Goal: Information Seeking & Learning: Learn about a topic

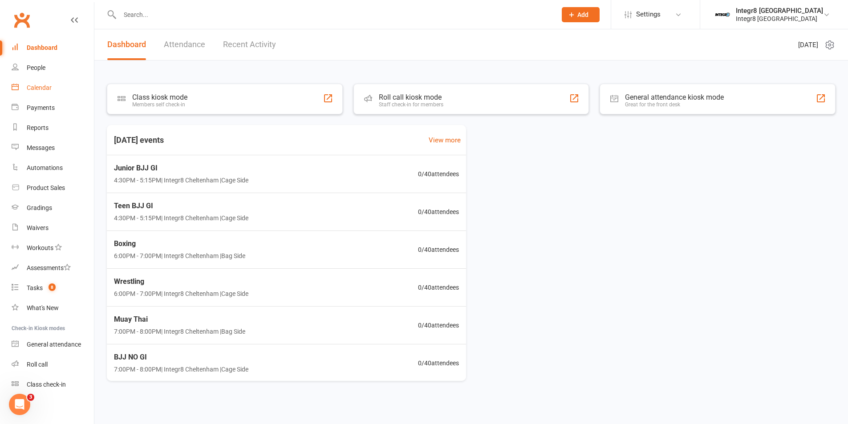
click at [32, 89] on div "Calendar" at bounding box center [39, 87] width 25 height 7
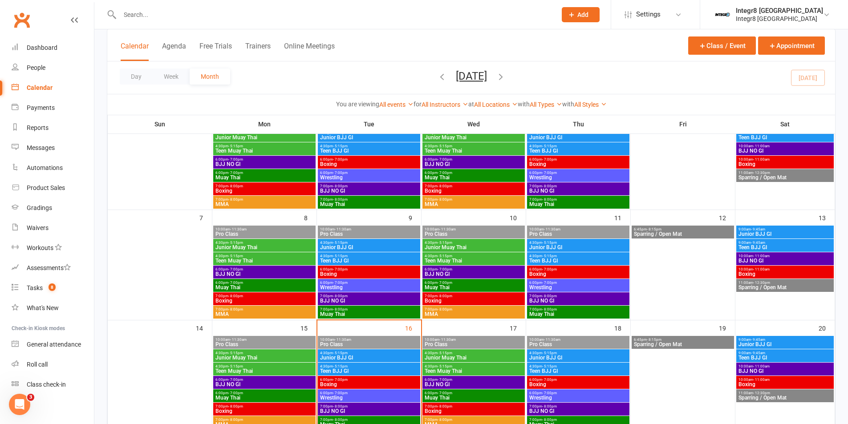
scroll to position [134, 0]
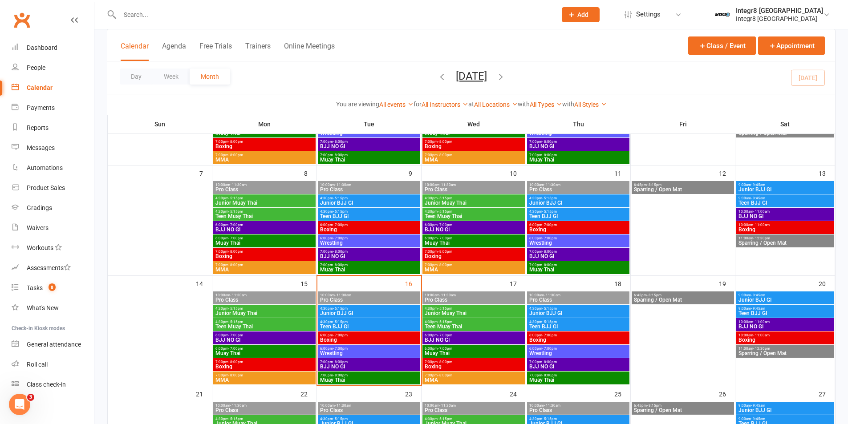
click at [393, 312] on span "Junior BJJ GI" at bounding box center [369, 313] width 99 height 5
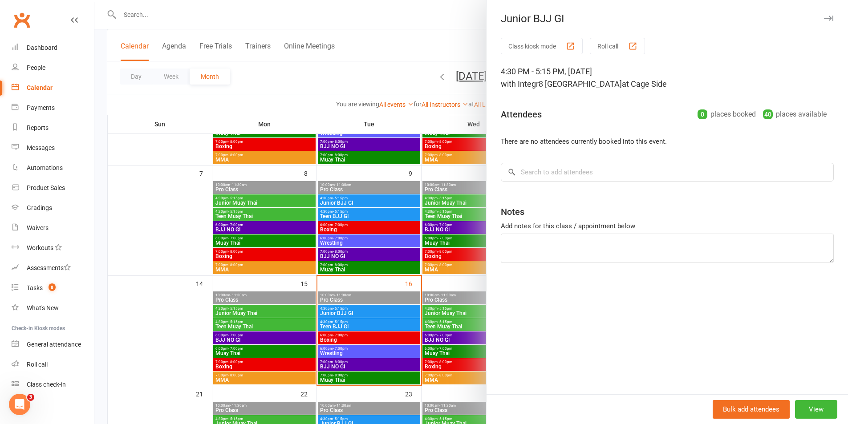
click at [393, 312] on div at bounding box center [471, 212] width 754 height 424
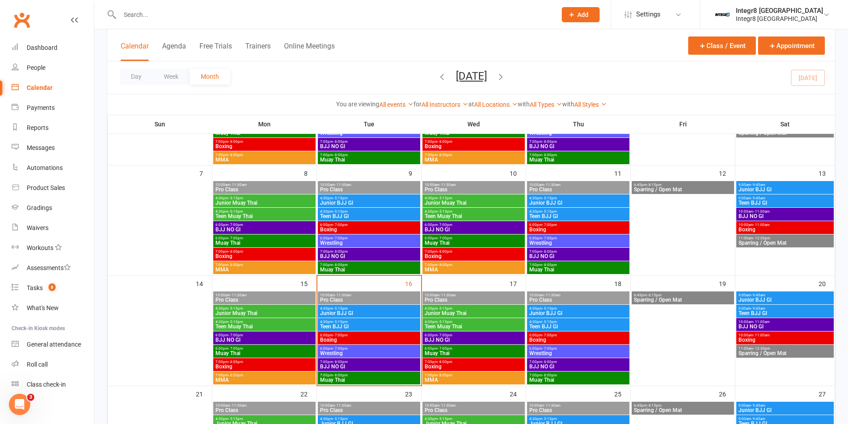
click at [396, 324] on span "Teen BJJ GI" at bounding box center [369, 326] width 99 height 5
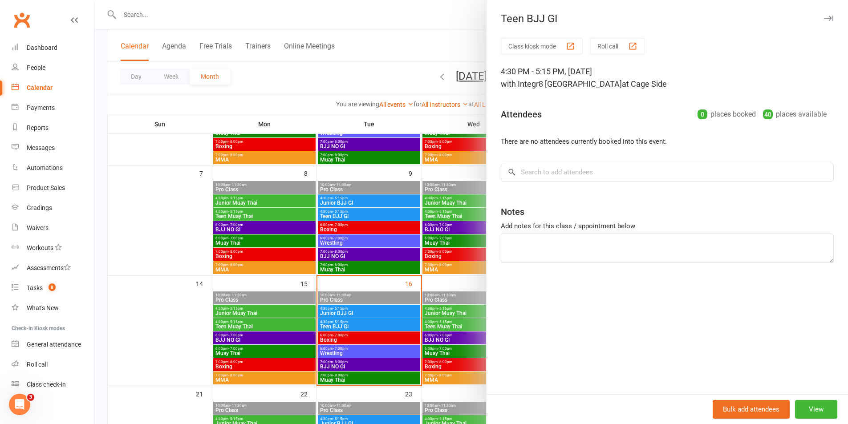
click at [396, 324] on div at bounding box center [471, 212] width 754 height 424
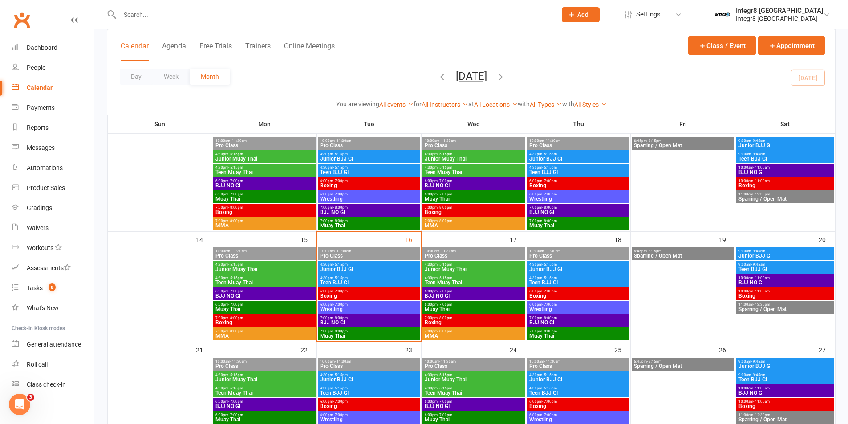
scroll to position [178, 0]
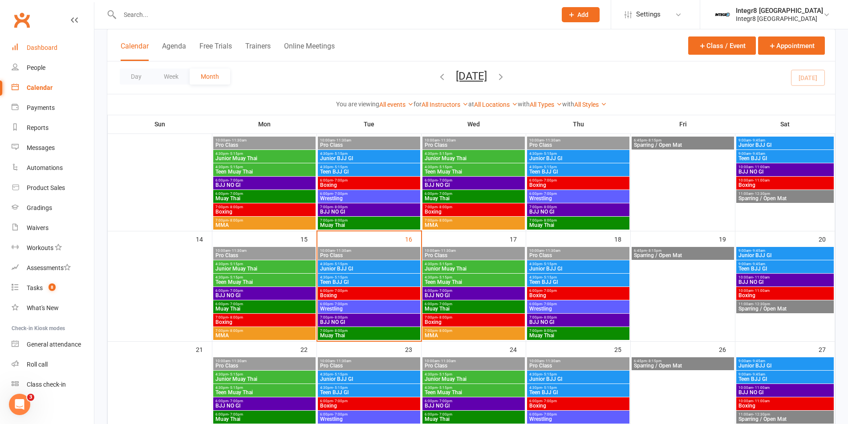
click at [33, 45] on div "Dashboard" at bounding box center [42, 47] width 31 height 7
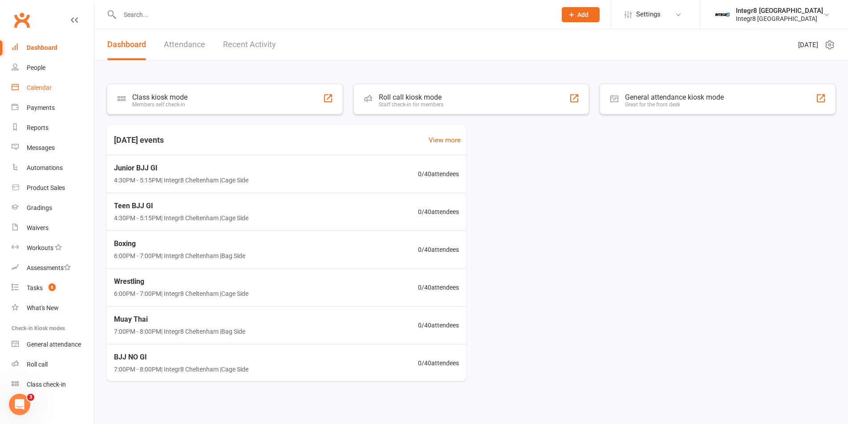
click at [52, 85] on link "Calendar" at bounding box center [53, 88] width 82 height 20
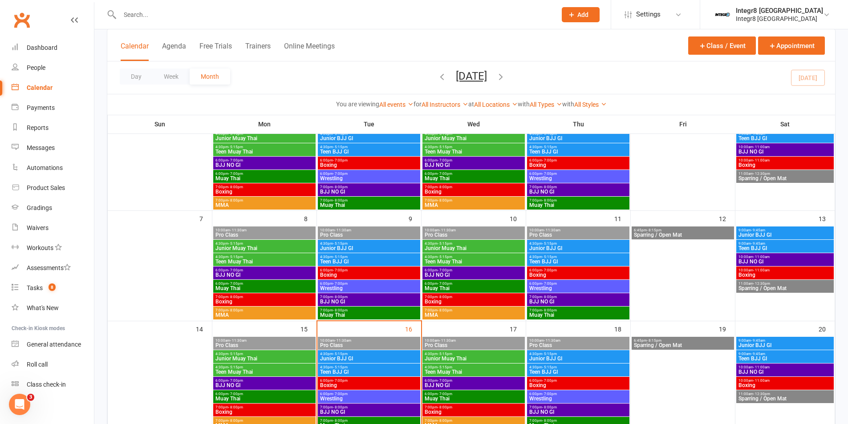
scroll to position [178, 0]
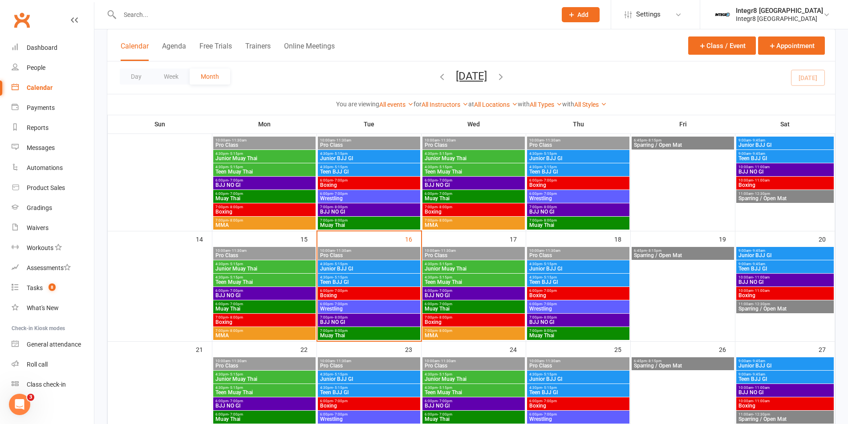
click at [374, 265] on span "4:30pm - 5:15pm" at bounding box center [369, 264] width 99 height 4
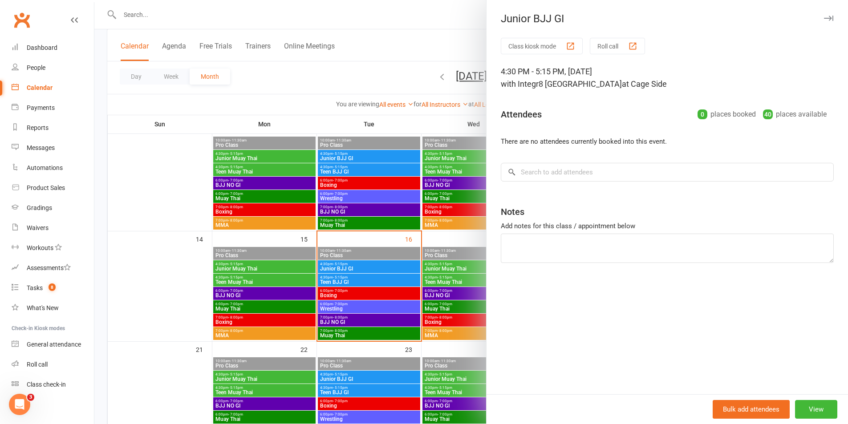
click at [381, 262] on div at bounding box center [471, 212] width 754 height 424
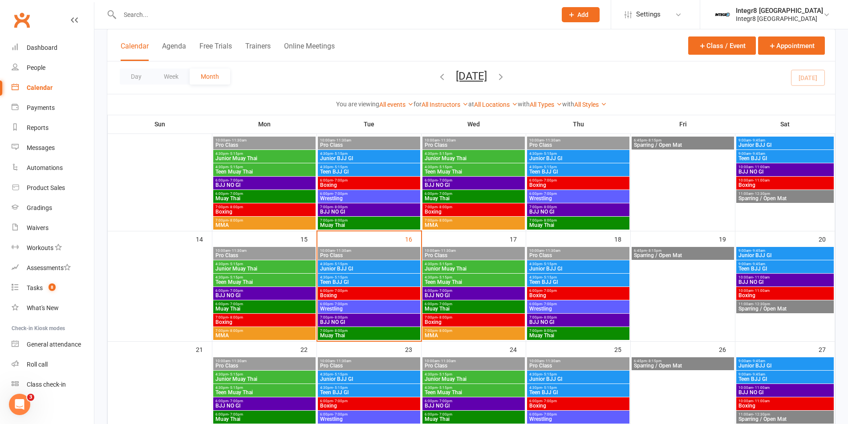
click at [376, 280] on span "Teen BJJ GI" at bounding box center [369, 282] width 99 height 5
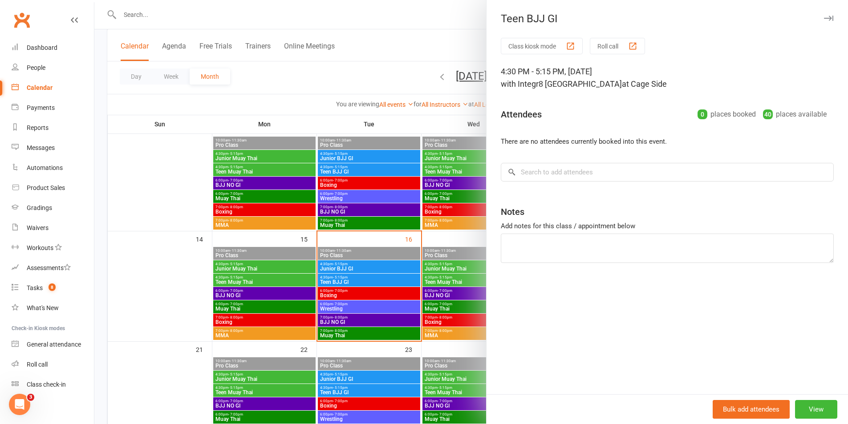
click at [372, 282] on div at bounding box center [471, 212] width 754 height 424
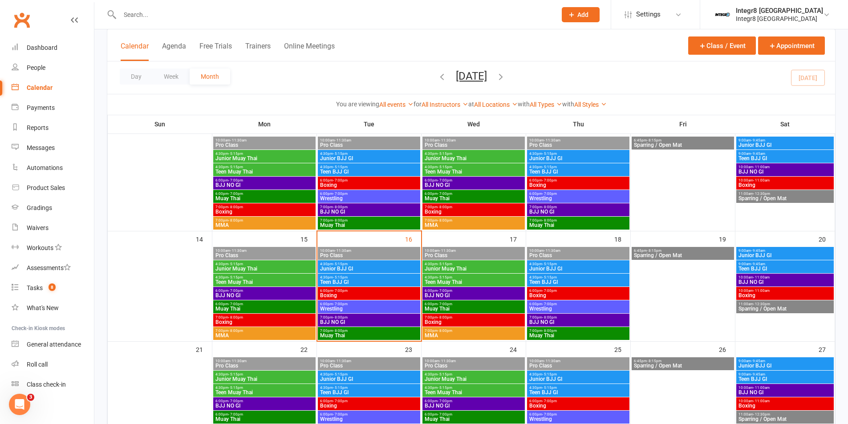
click at [367, 268] on span "Junior BJJ GI" at bounding box center [369, 268] width 99 height 5
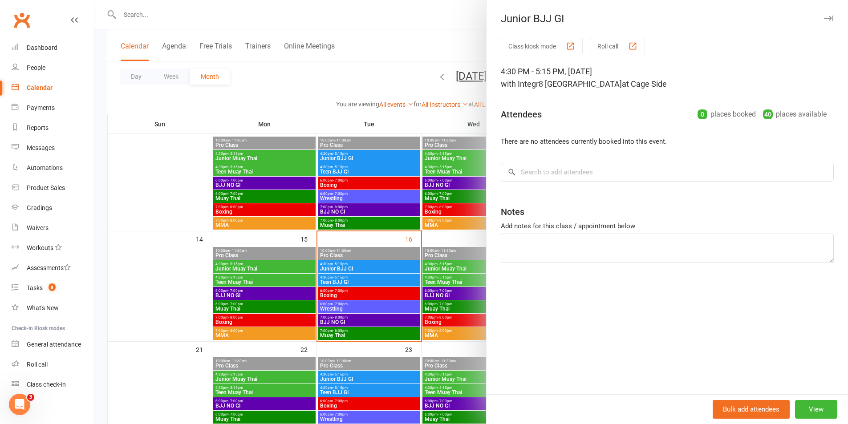
click at [367, 268] on div at bounding box center [471, 212] width 754 height 424
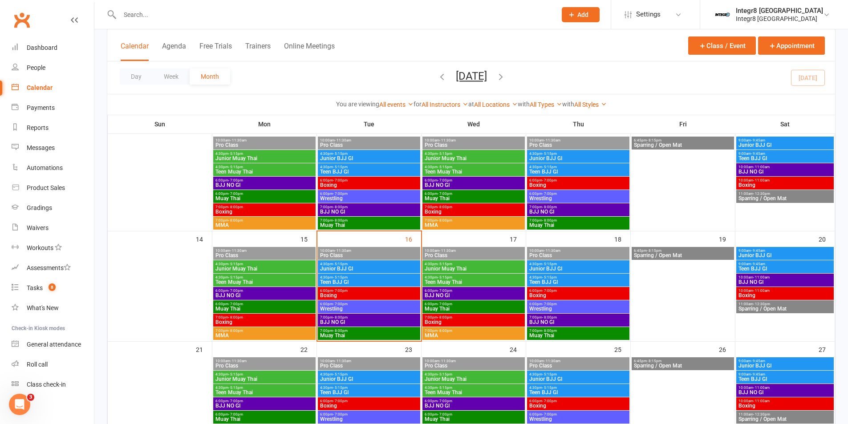
click at [399, 268] on span "Junior BJJ GI" at bounding box center [369, 268] width 99 height 5
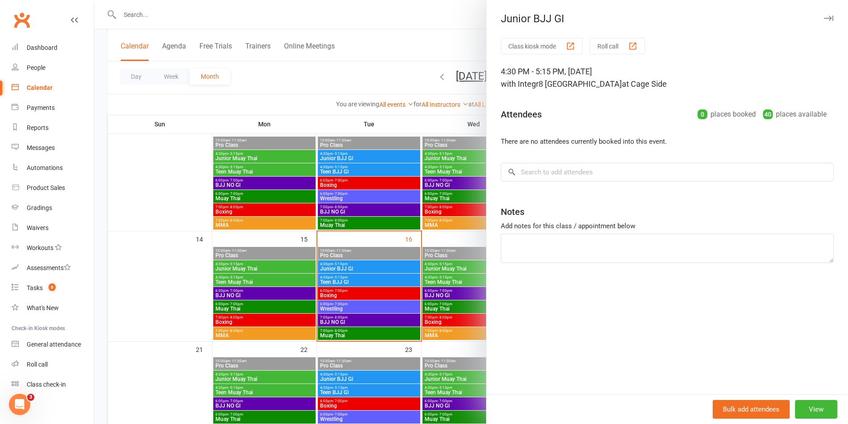
click at [399, 266] on div at bounding box center [471, 212] width 754 height 424
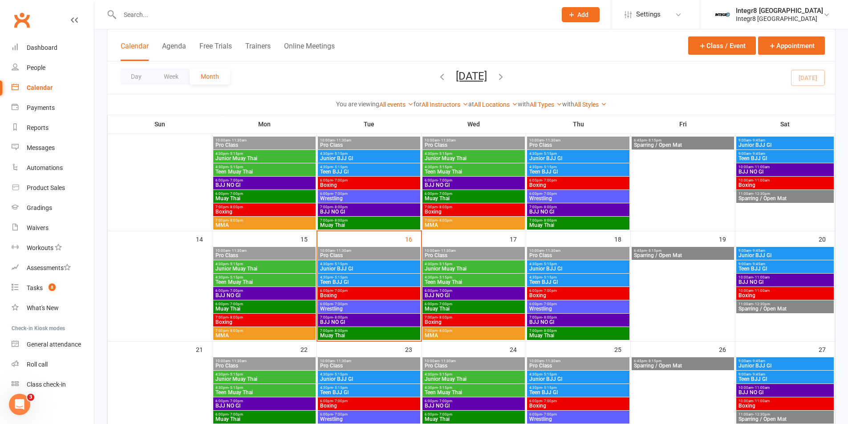
click at [399, 266] on span "Junior BJJ GI" at bounding box center [369, 268] width 99 height 5
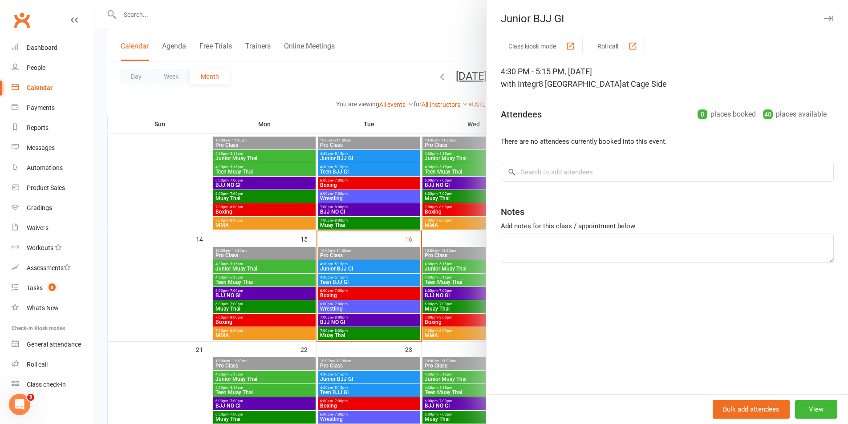
click at [391, 272] on div at bounding box center [471, 212] width 754 height 424
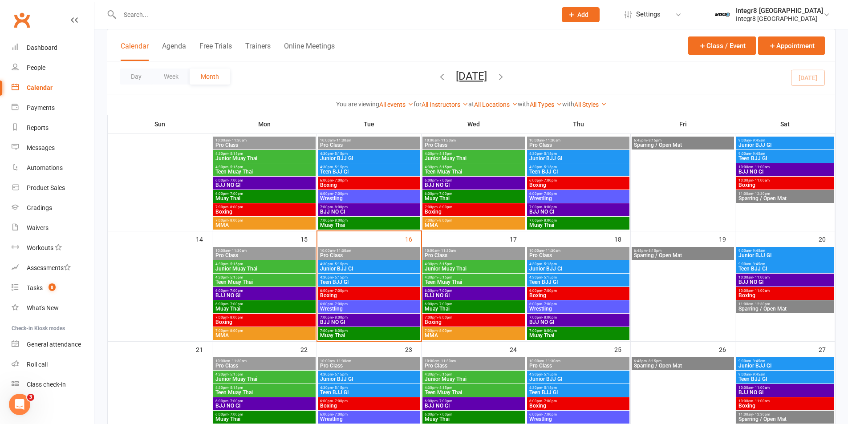
click at [393, 279] on span "4:30pm - 5:15pm" at bounding box center [369, 278] width 99 height 4
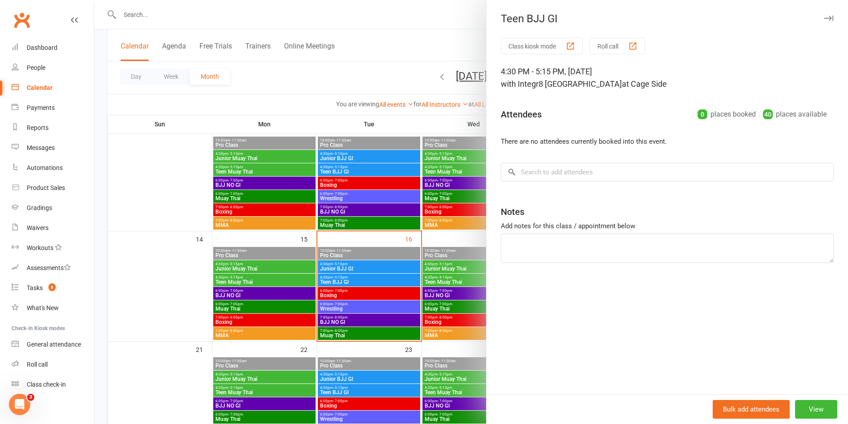
click at [393, 279] on div at bounding box center [471, 212] width 754 height 424
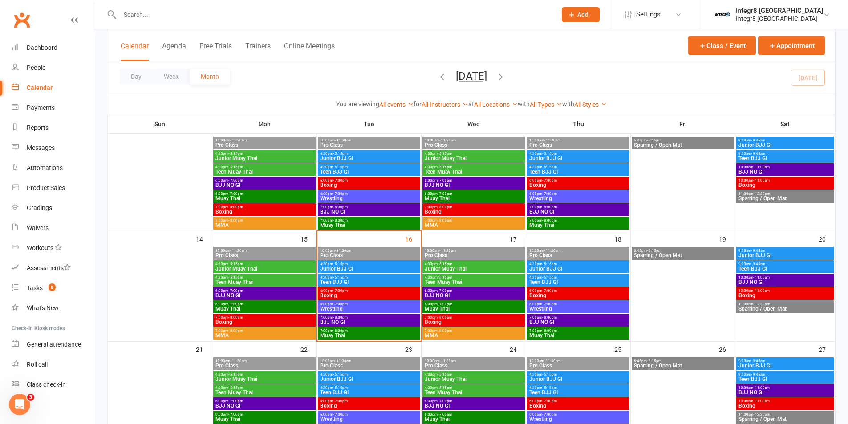
click at [380, 268] on span "Junior BJJ GI" at bounding box center [369, 268] width 99 height 5
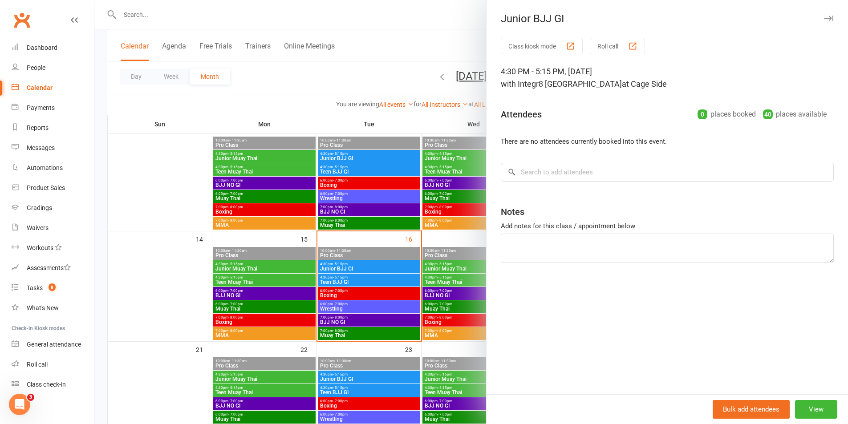
click at [362, 267] on div at bounding box center [471, 212] width 754 height 424
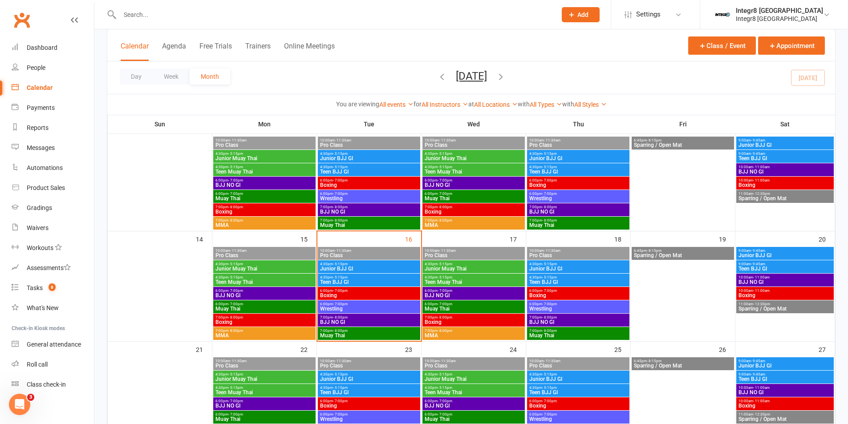
click at [357, 267] on span "Junior BJJ GI" at bounding box center [369, 268] width 99 height 5
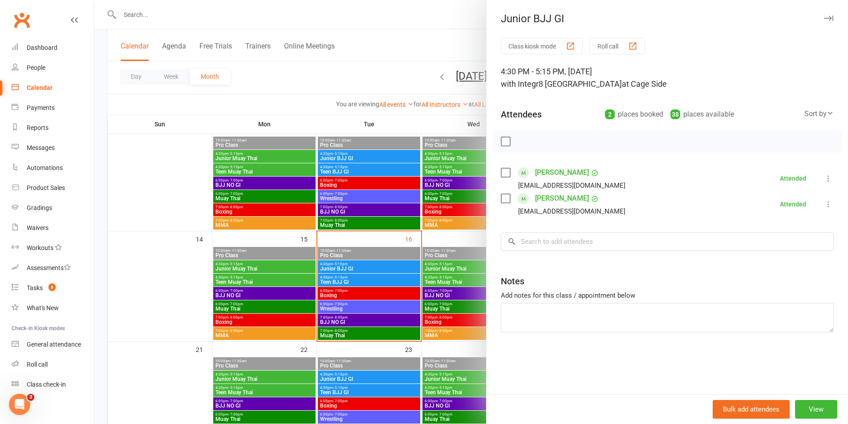
click at [357, 267] on div at bounding box center [471, 212] width 754 height 424
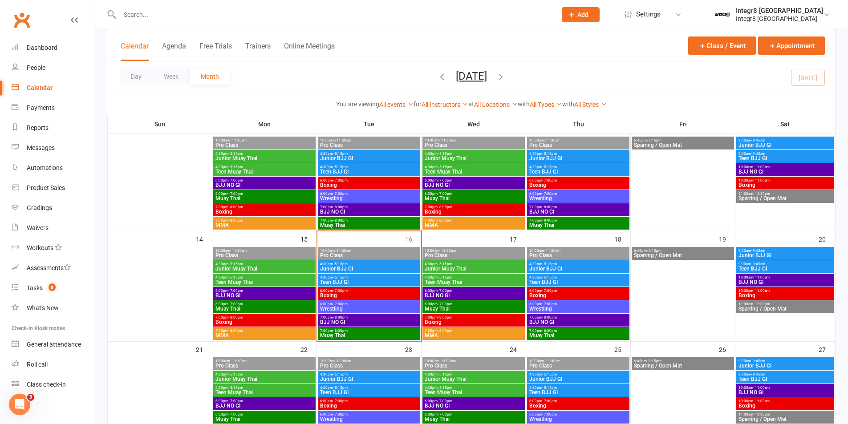
click at [357, 282] on span "Teen BJJ GI" at bounding box center [369, 282] width 99 height 5
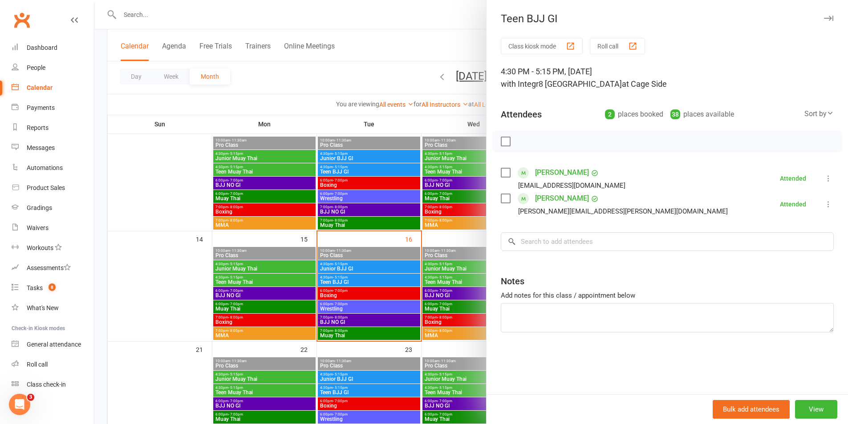
click at [357, 282] on div at bounding box center [471, 212] width 754 height 424
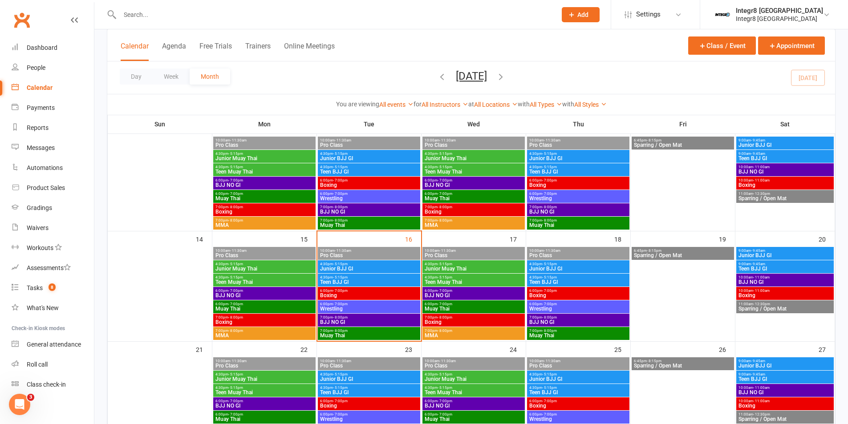
click at [364, 296] on span "Boxing" at bounding box center [369, 295] width 99 height 5
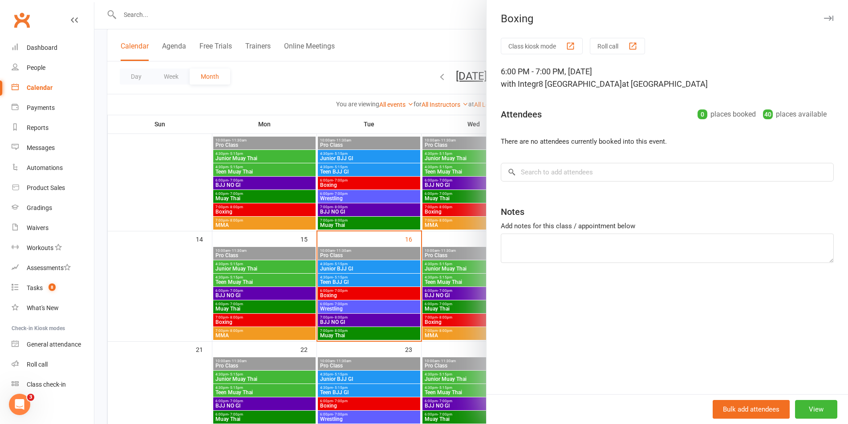
click at [364, 296] on div at bounding box center [471, 212] width 754 height 424
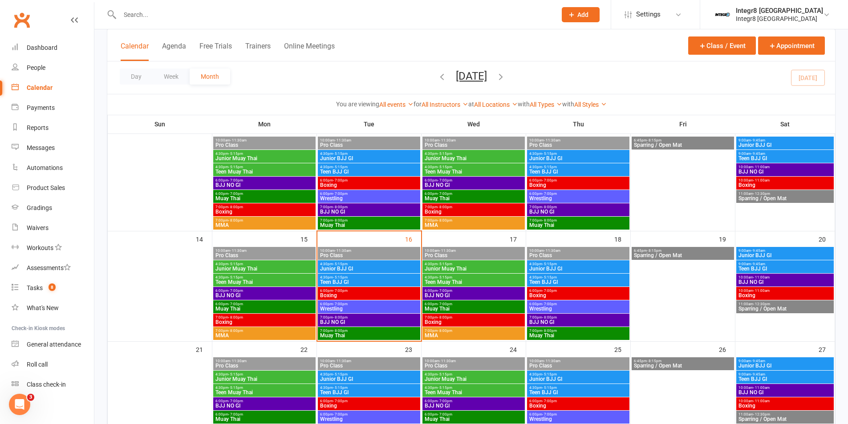
click at [369, 307] on span "Wrestling" at bounding box center [369, 308] width 99 height 5
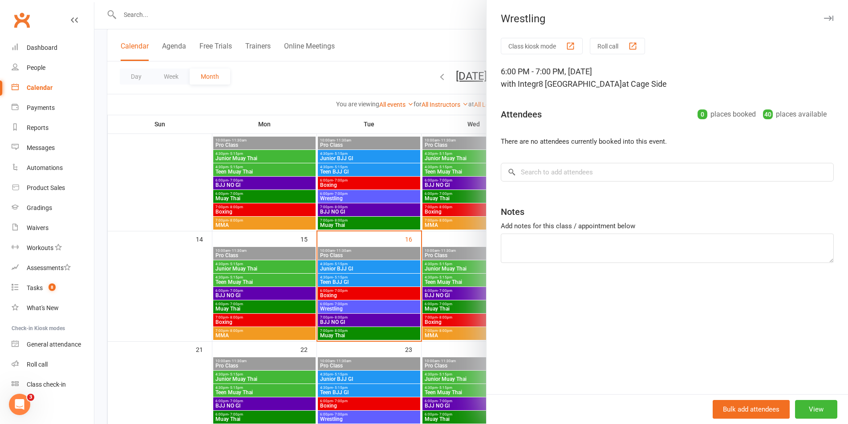
click at [369, 307] on div at bounding box center [471, 212] width 754 height 424
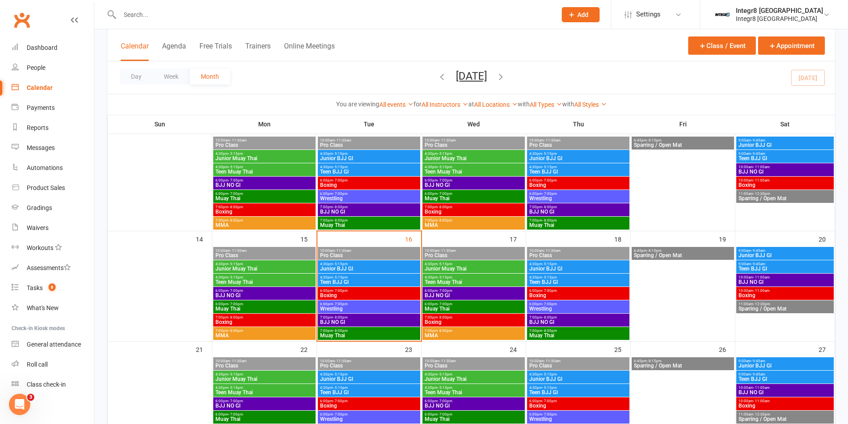
click at [349, 295] on span "Boxing" at bounding box center [369, 295] width 99 height 5
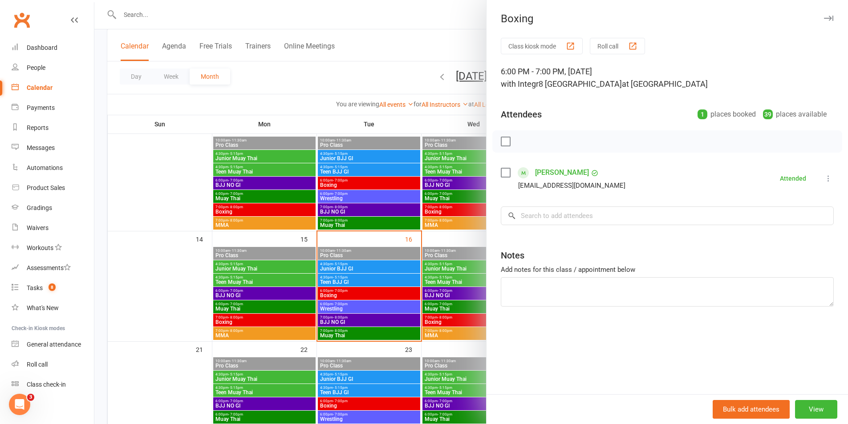
click at [349, 295] on div at bounding box center [471, 212] width 754 height 424
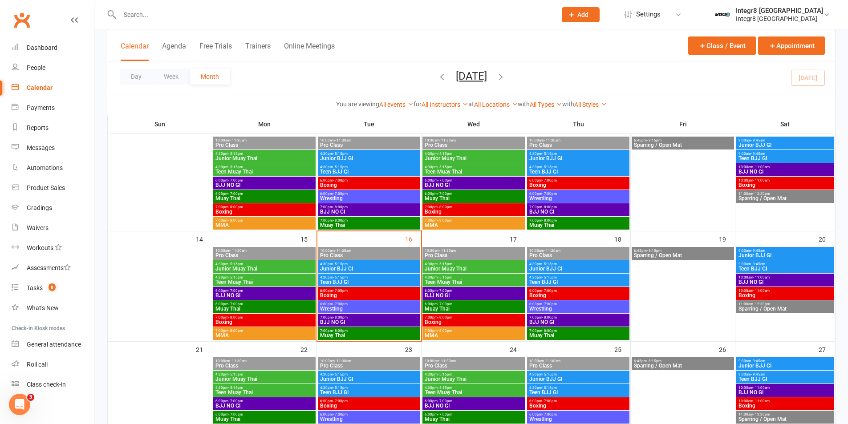
click at [353, 311] on span "Wrestling" at bounding box center [369, 308] width 99 height 5
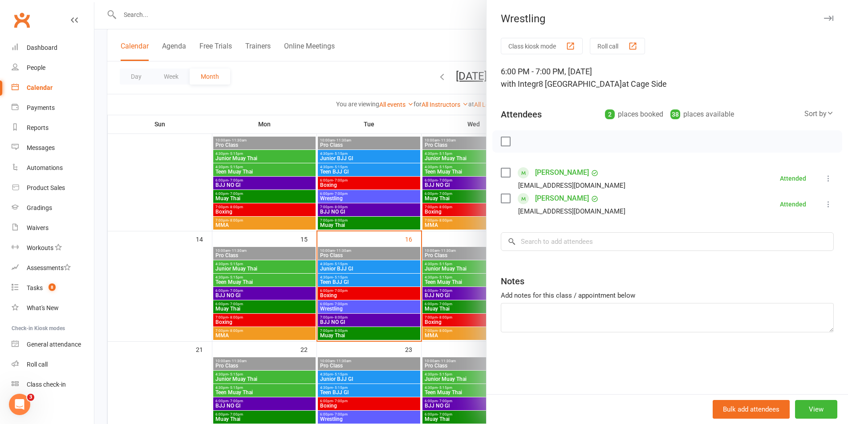
click at [353, 311] on div at bounding box center [471, 212] width 754 height 424
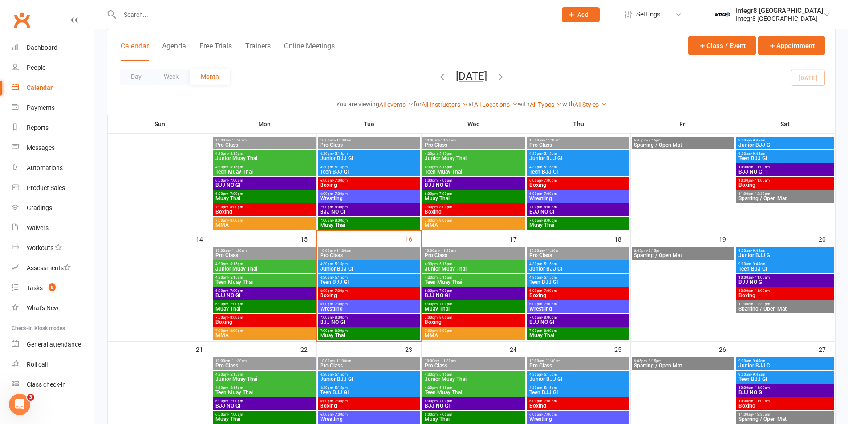
click at [362, 269] on span "Junior BJJ GI" at bounding box center [369, 268] width 99 height 5
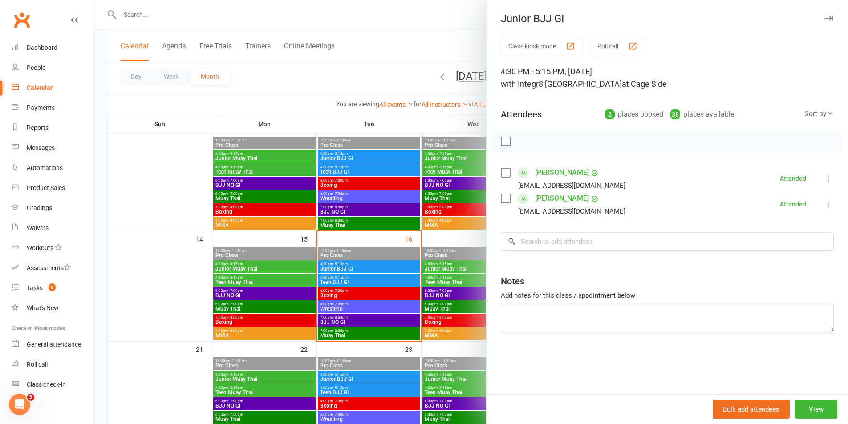
click at [375, 277] on div at bounding box center [471, 212] width 754 height 424
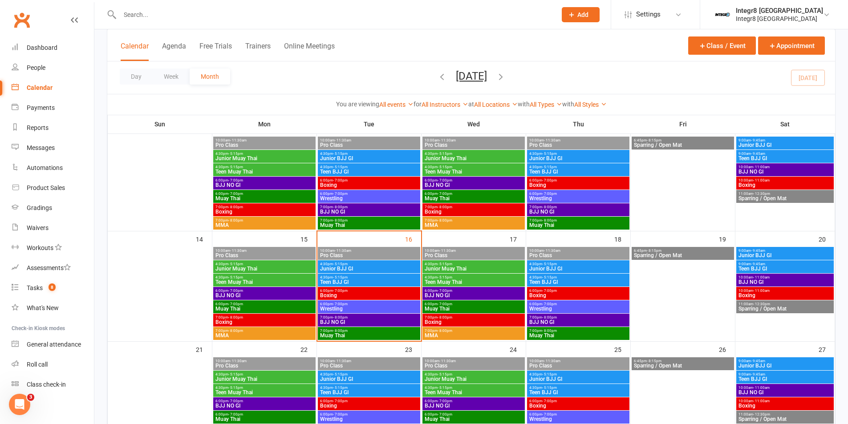
click at [499, 265] on span "4:30pm - 5:15pm" at bounding box center [473, 264] width 99 height 4
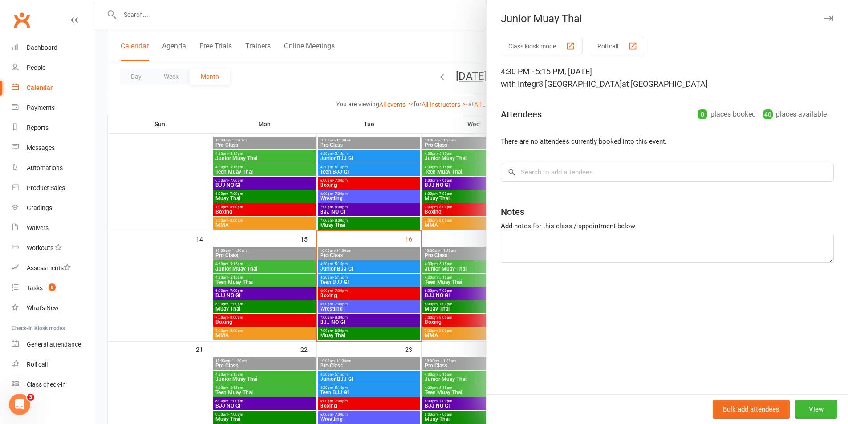
click at [467, 268] on div at bounding box center [471, 212] width 754 height 424
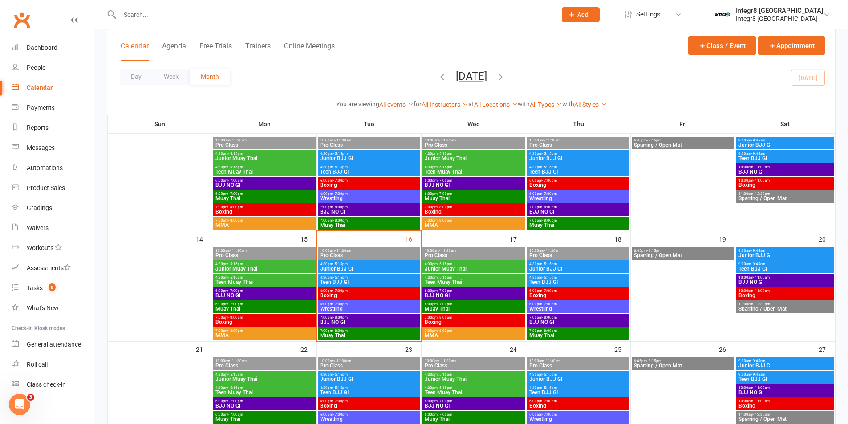
click at [466, 278] on span "4:30pm - 5:15pm" at bounding box center [473, 278] width 99 height 4
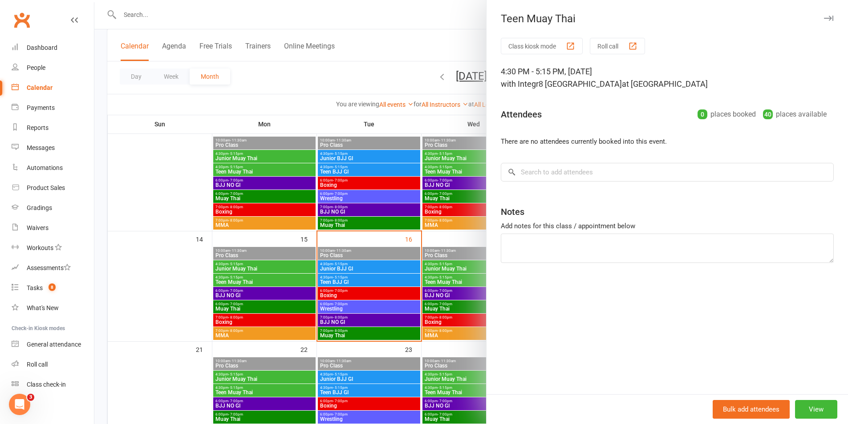
click at [438, 239] on div at bounding box center [471, 212] width 754 height 424
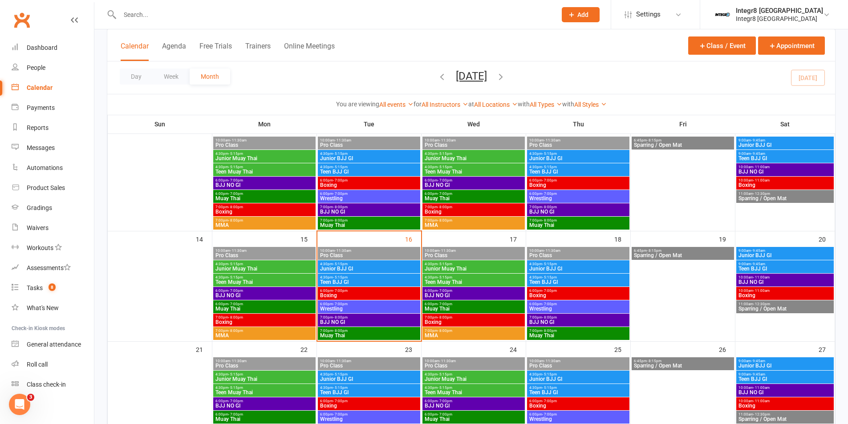
click at [450, 268] on span "Junior Muay Thai" at bounding box center [473, 268] width 99 height 5
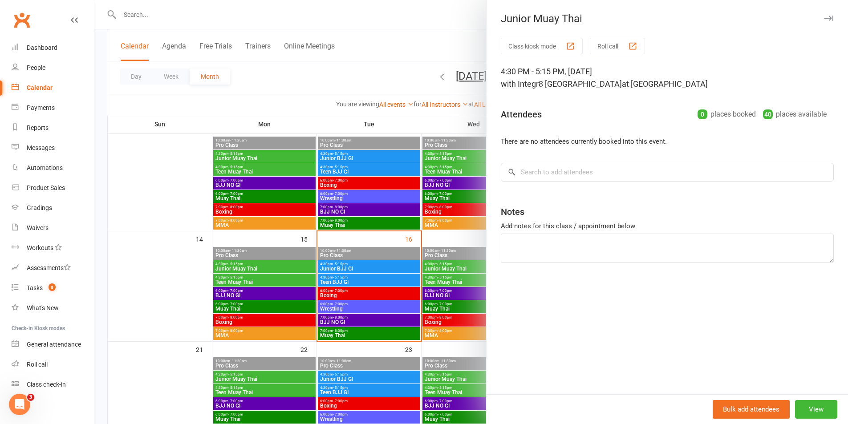
click at [419, 307] on div at bounding box center [471, 212] width 754 height 424
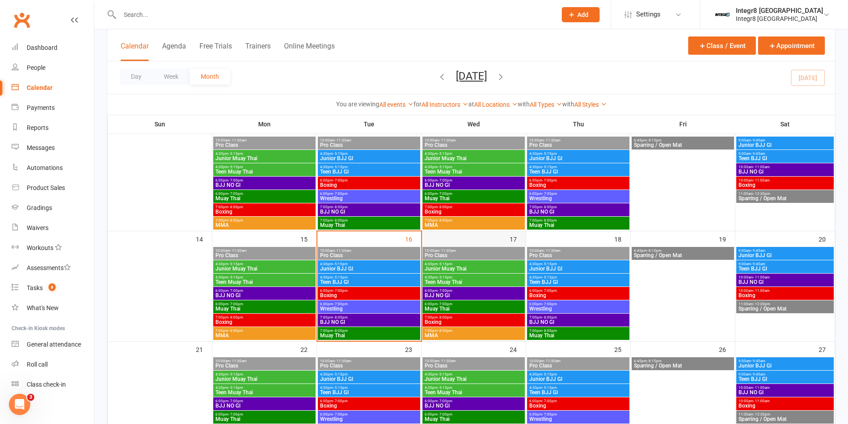
click at [506, 237] on div "17" at bounding box center [474, 285] width 104 height 109
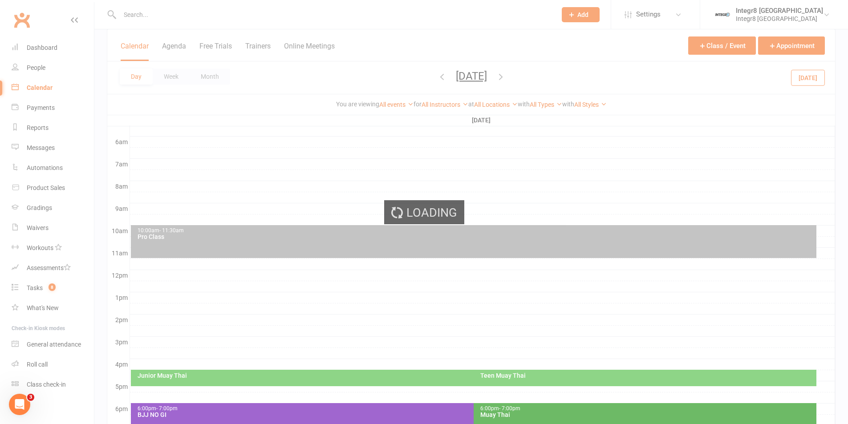
scroll to position [0, 0]
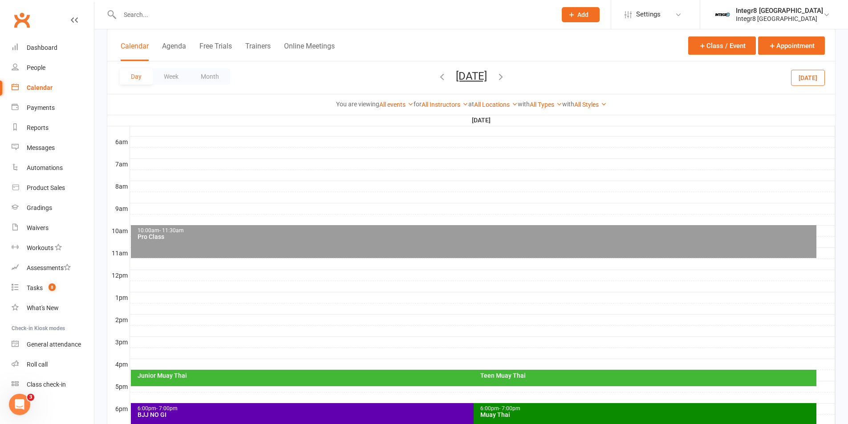
click at [137, 47] on button "Calendar" at bounding box center [135, 51] width 28 height 19
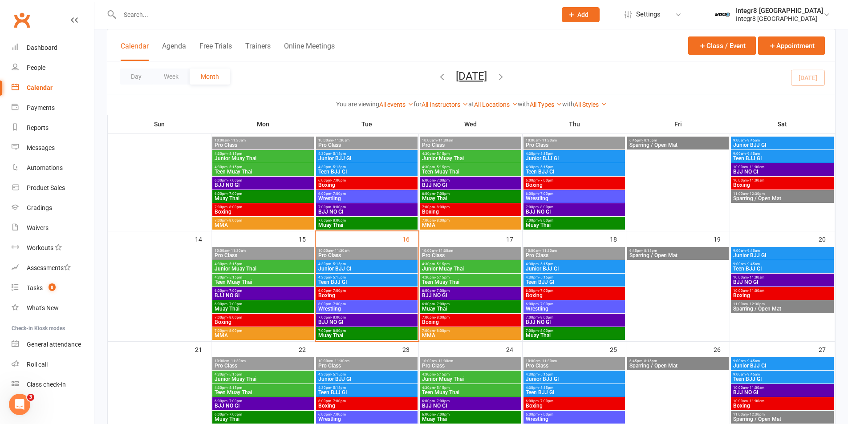
click at [383, 265] on span "4:30pm - 5:15pm" at bounding box center [367, 264] width 98 height 4
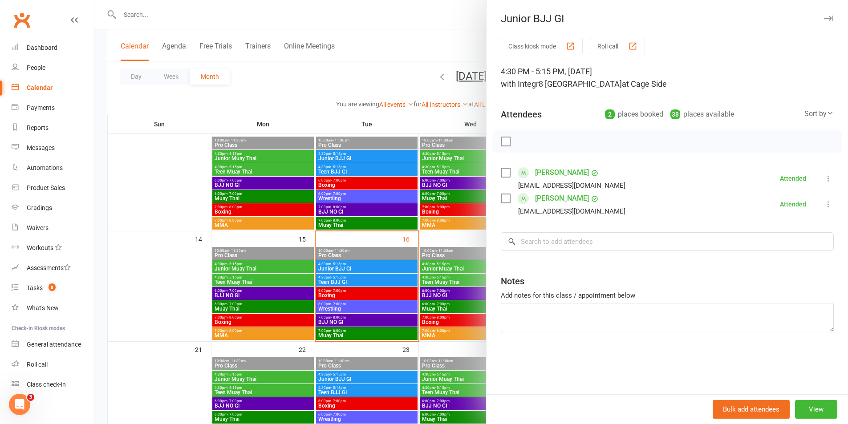
click at [364, 264] on div at bounding box center [471, 212] width 754 height 424
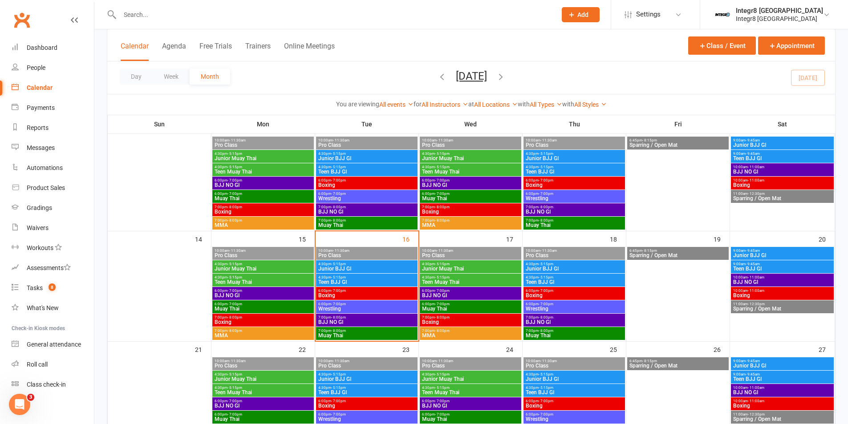
click at [543, 263] on span "- 5:15pm" at bounding box center [546, 264] width 15 height 4
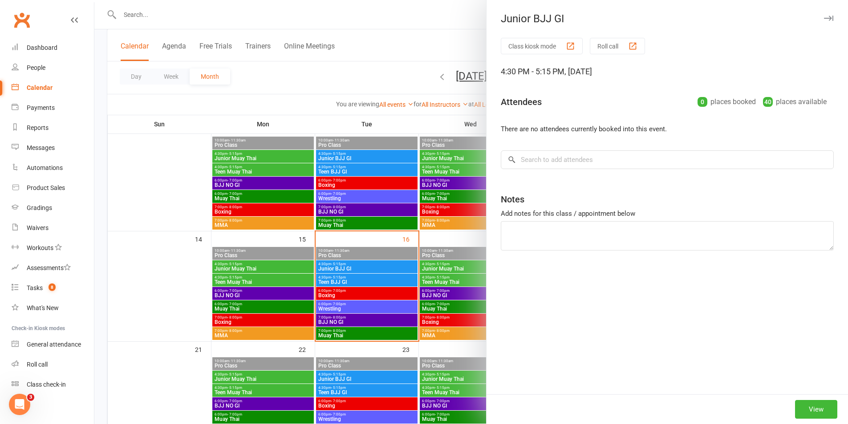
click at [453, 237] on div at bounding box center [471, 212] width 754 height 424
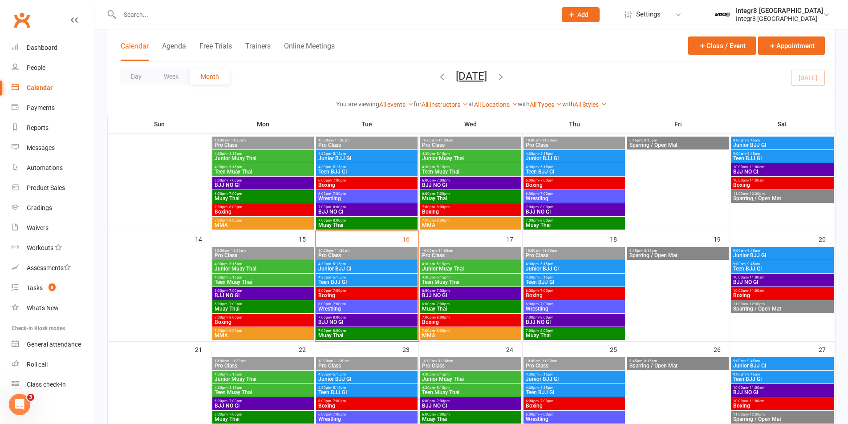
click at [480, 265] on span "4:30pm - 5:15pm" at bounding box center [471, 264] width 98 height 4
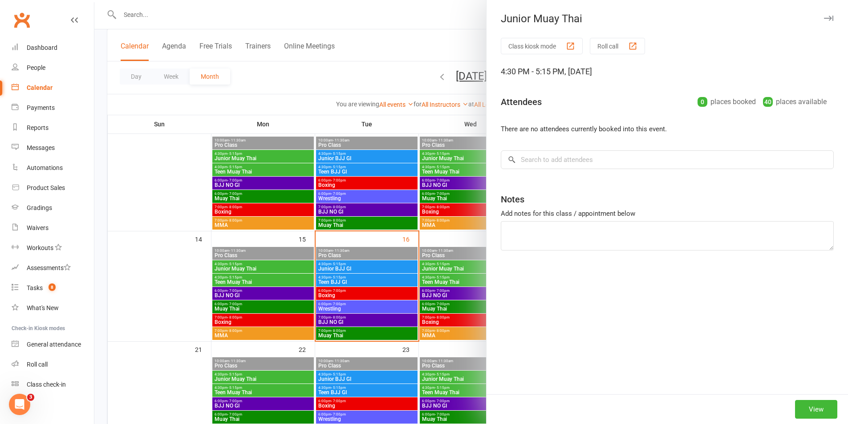
click at [446, 236] on div at bounding box center [471, 212] width 754 height 424
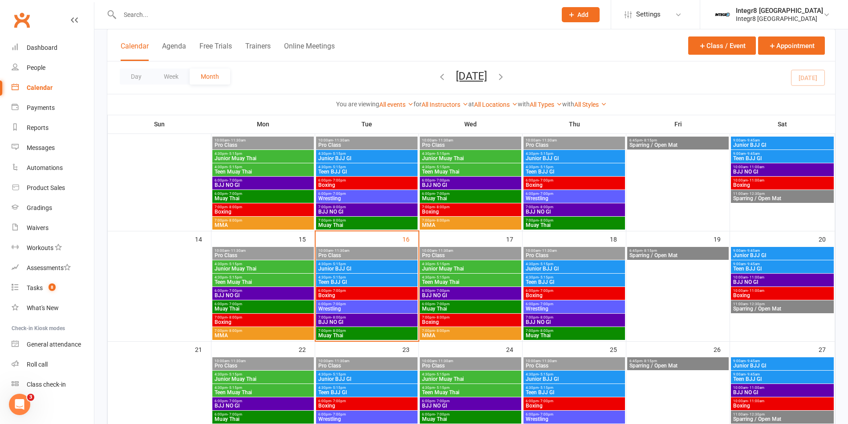
click at [477, 268] on span "Junior Muay Thai" at bounding box center [471, 268] width 98 height 5
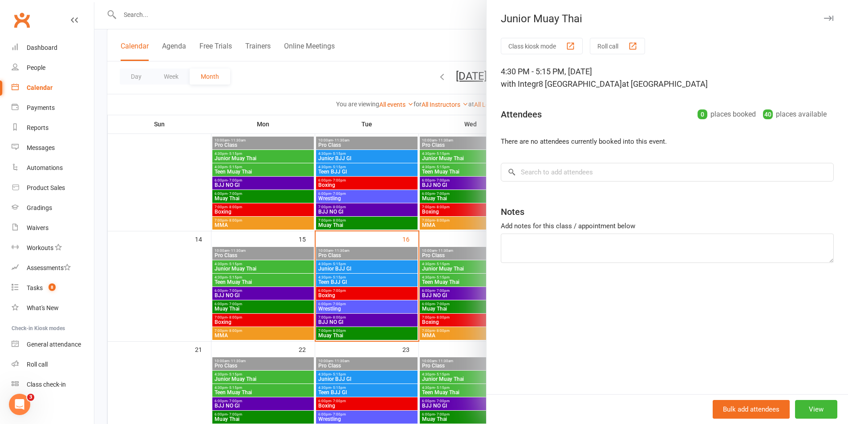
click at [447, 233] on div at bounding box center [471, 212] width 754 height 424
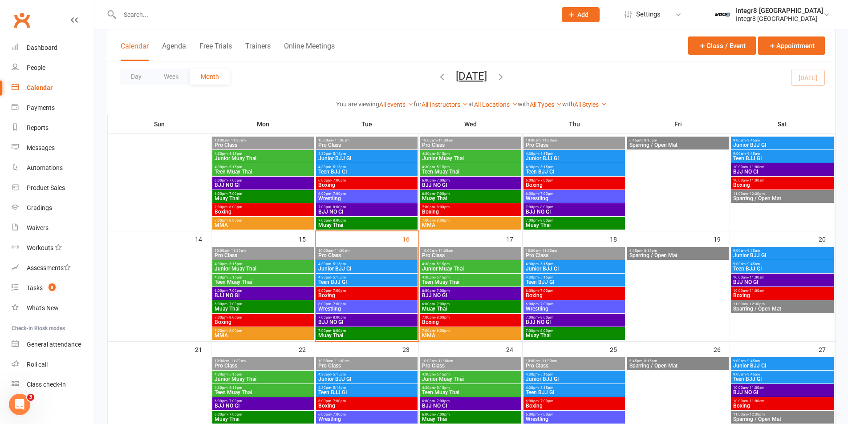
click at [558, 264] on span "4:30pm - 5:15pm" at bounding box center [574, 264] width 98 height 4
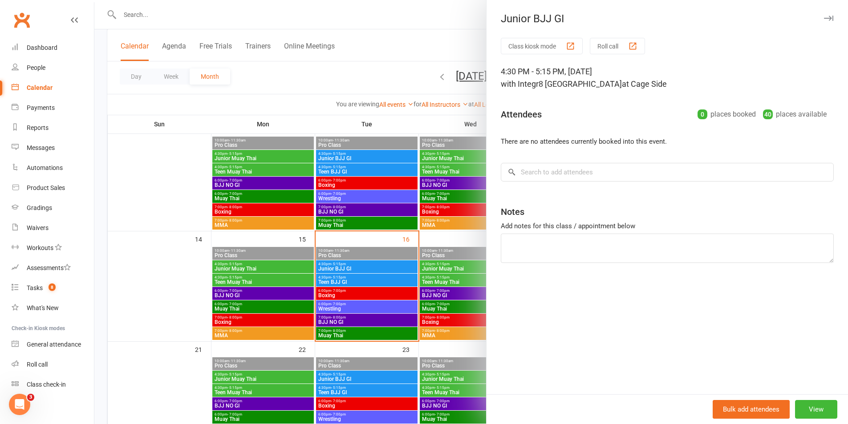
click at [445, 236] on div at bounding box center [471, 212] width 754 height 424
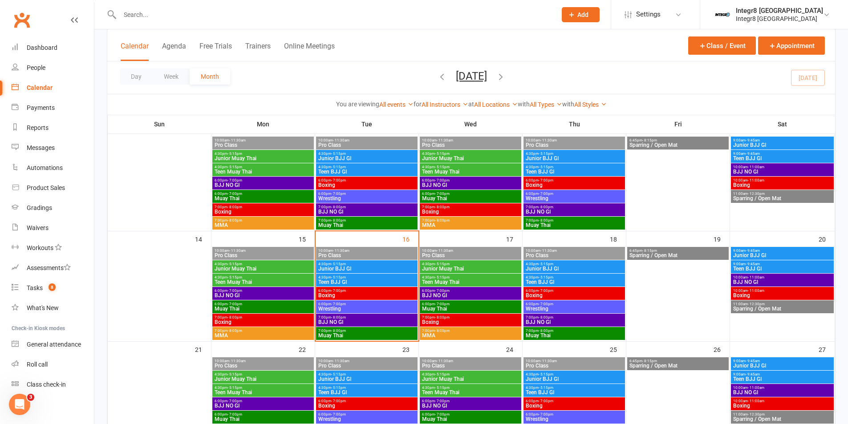
click at [450, 268] on span "Junior Muay Thai" at bounding box center [471, 268] width 98 height 5
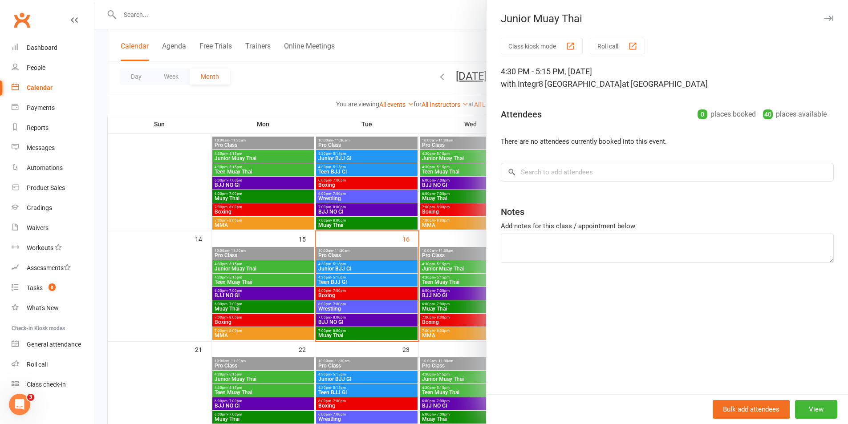
click at [444, 237] on div at bounding box center [471, 212] width 754 height 424
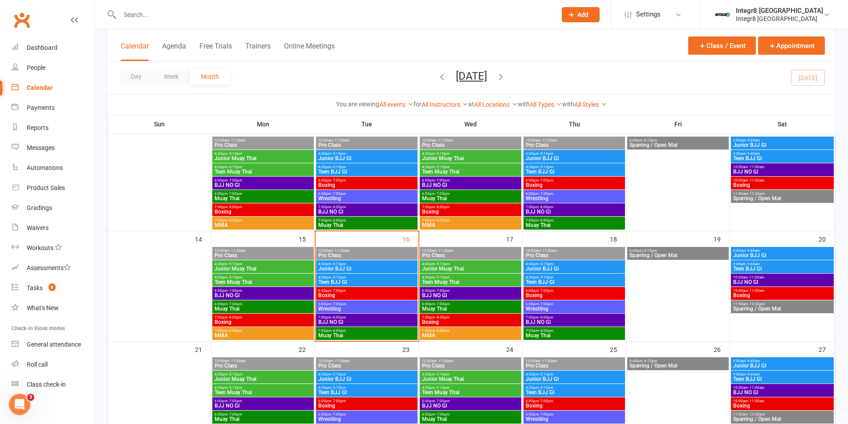
click at [373, 266] on span "Junior BJJ GI" at bounding box center [367, 268] width 98 height 5
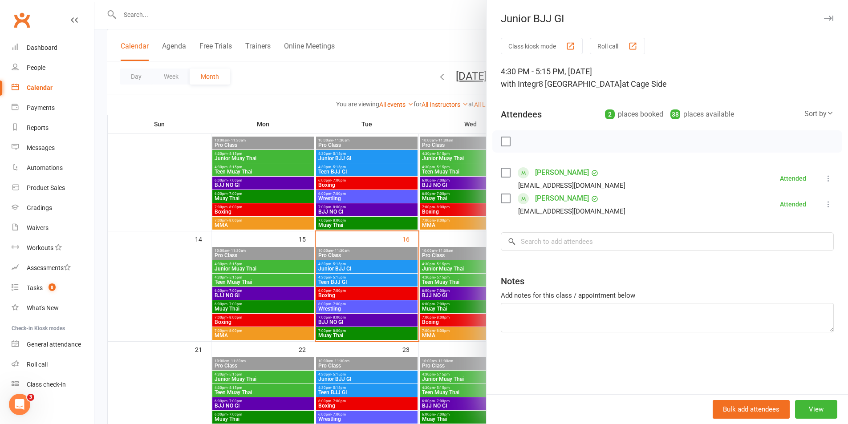
click at [398, 234] on div at bounding box center [471, 212] width 754 height 424
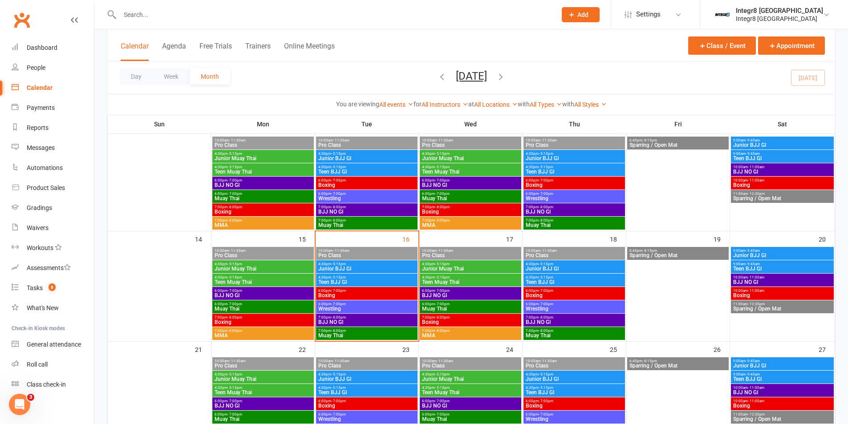
click at [369, 293] on span "Boxing" at bounding box center [367, 295] width 98 height 5
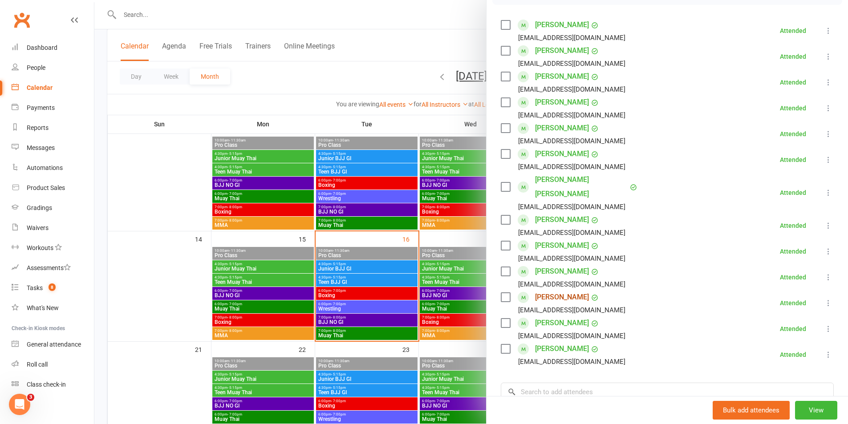
scroll to position [134, 0]
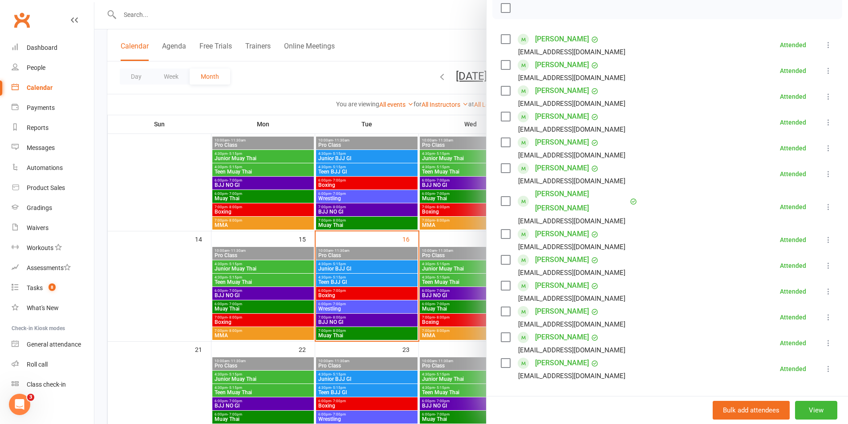
click at [389, 290] on div at bounding box center [471, 212] width 754 height 424
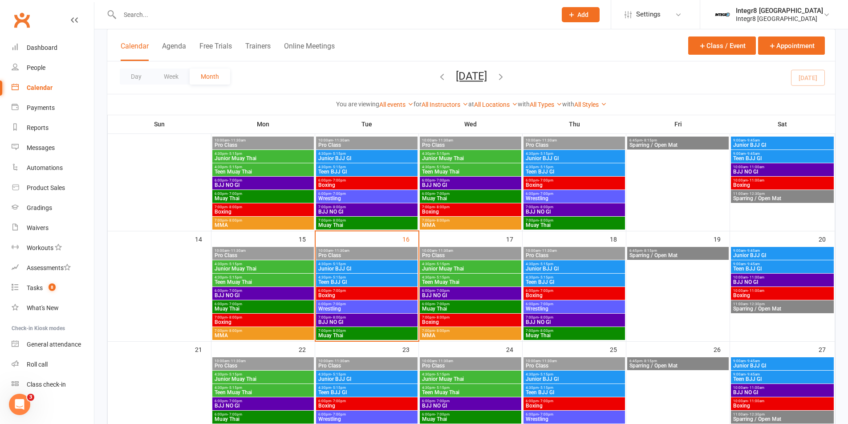
click at [370, 304] on span "6:00pm - 7:00pm" at bounding box center [367, 304] width 98 height 4
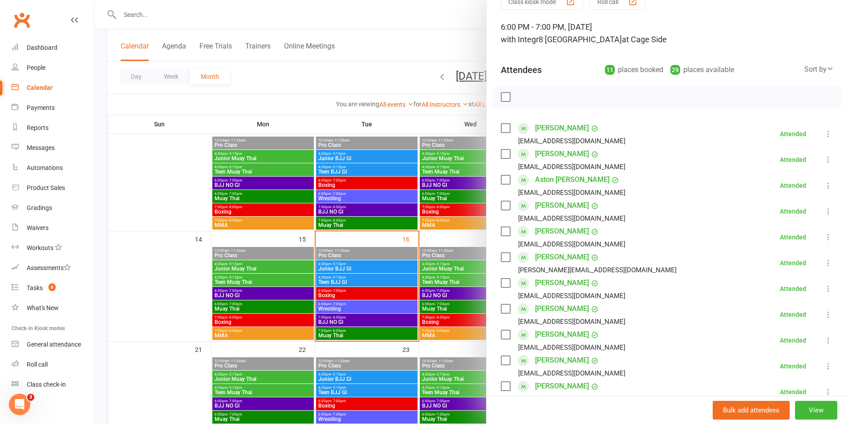
scroll to position [89, 0]
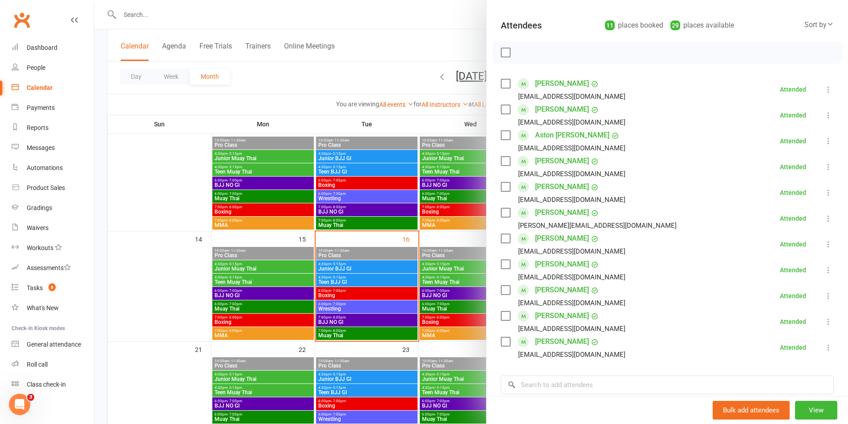
click at [388, 278] on div at bounding box center [471, 212] width 754 height 424
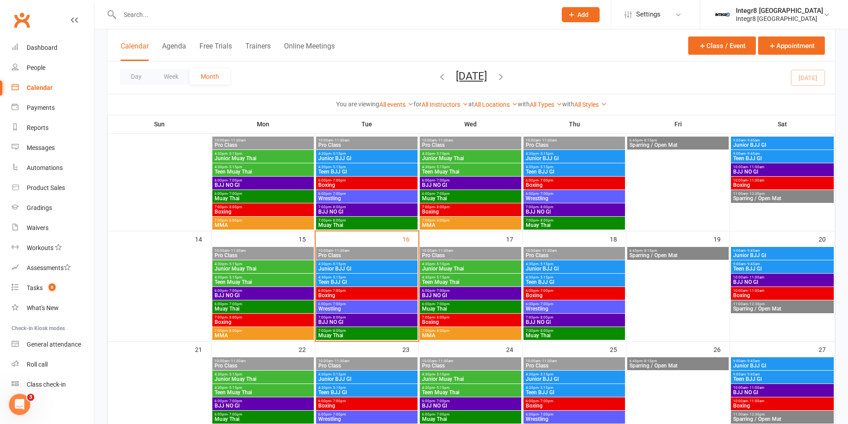
click at [377, 294] on span "Boxing" at bounding box center [367, 295] width 98 height 5
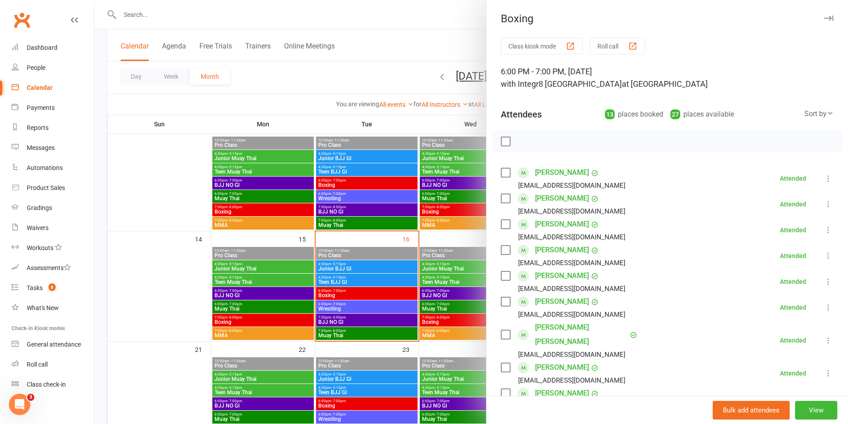
click at [378, 248] on div at bounding box center [471, 212] width 754 height 424
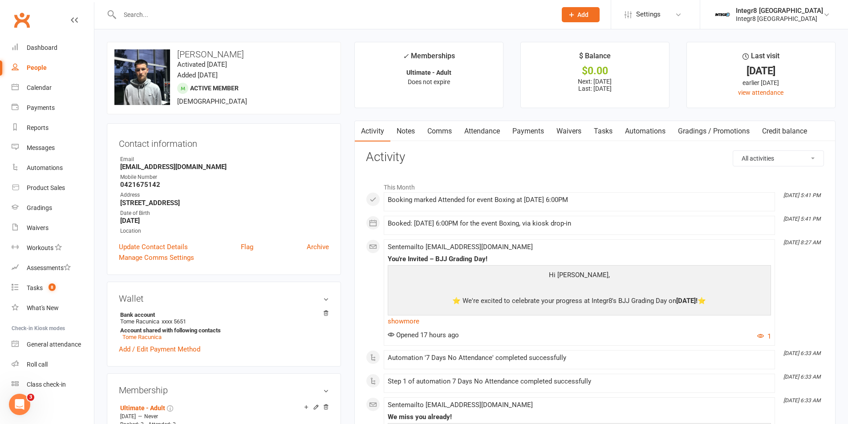
click at [409, 133] on link "Notes" at bounding box center [405, 131] width 31 height 20
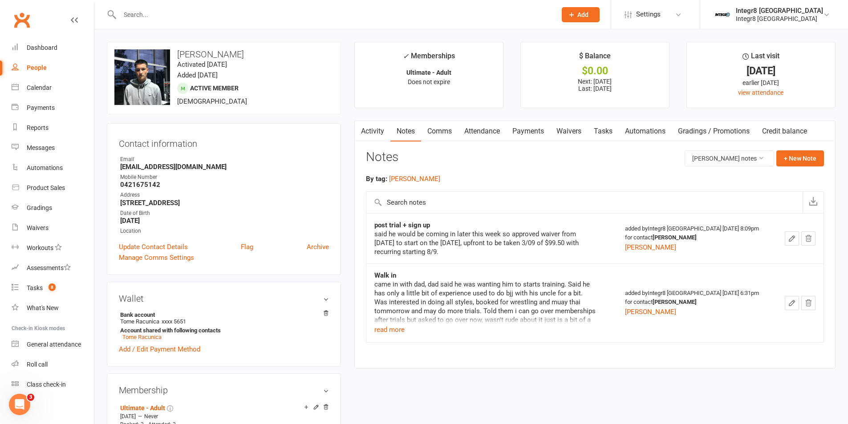
click at [366, 125] on link "Activity" at bounding box center [373, 131] width 36 height 20
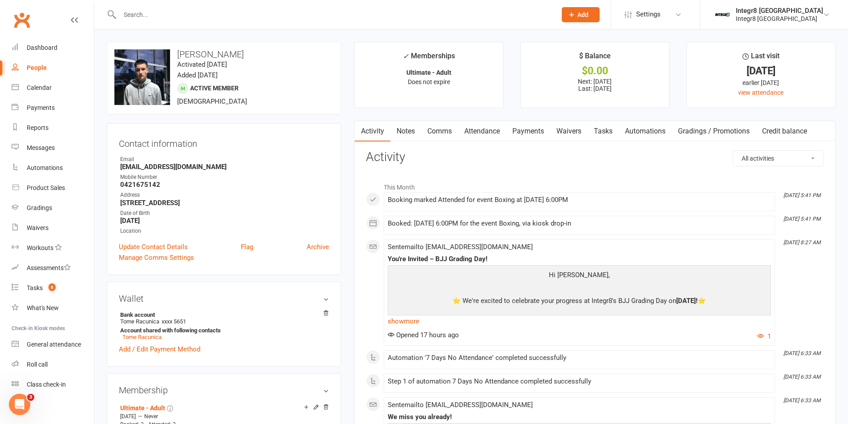
click at [476, 130] on link "Attendance" at bounding box center [482, 131] width 48 height 20
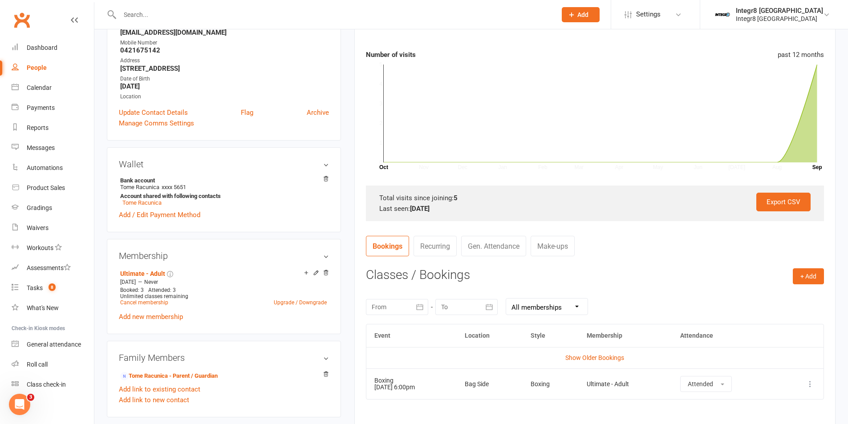
scroll to position [178, 0]
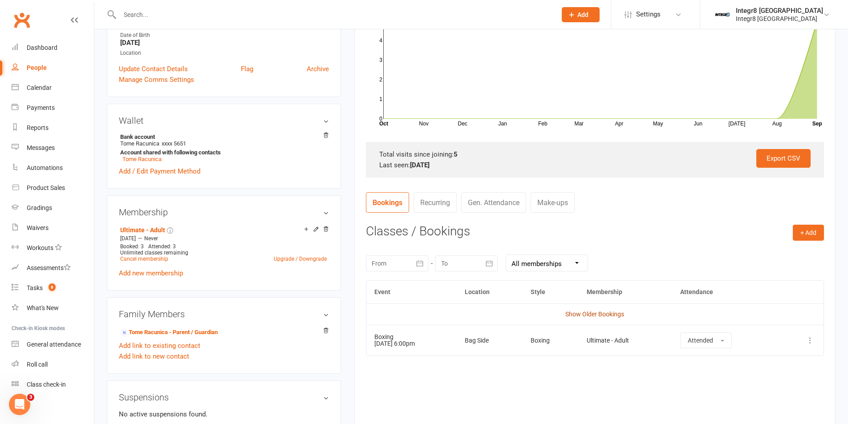
click at [592, 311] on link "Show Older Bookings" at bounding box center [594, 314] width 59 height 7
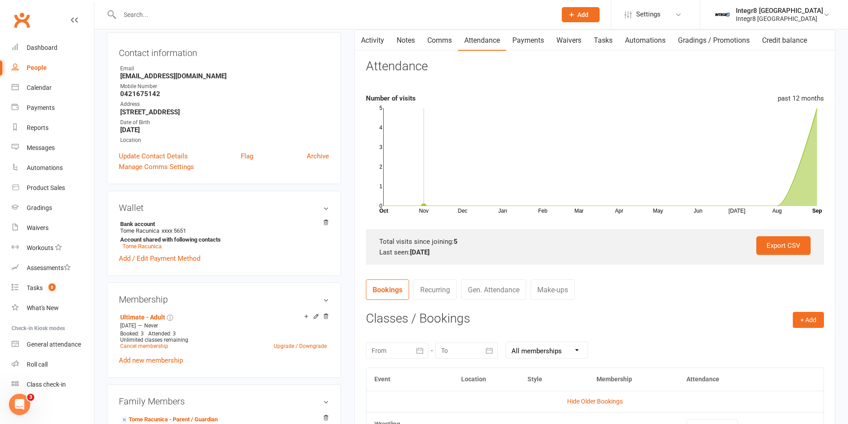
scroll to position [45, 0]
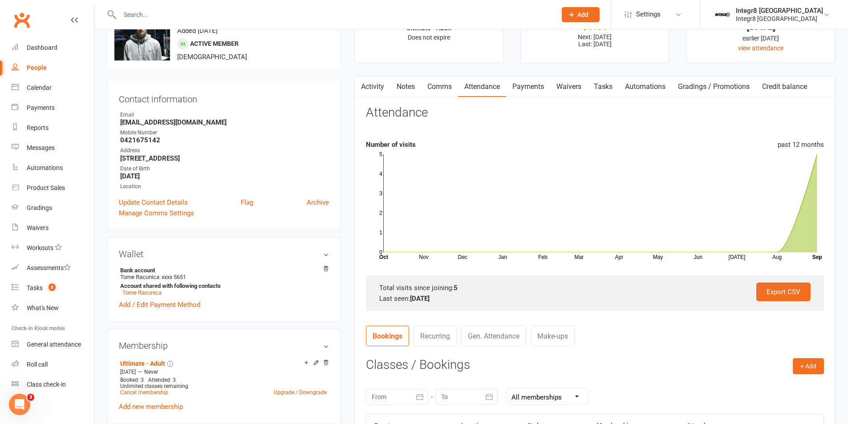
click at [414, 84] on link "Notes" at bounding box center [405, 87] width 31 height 20
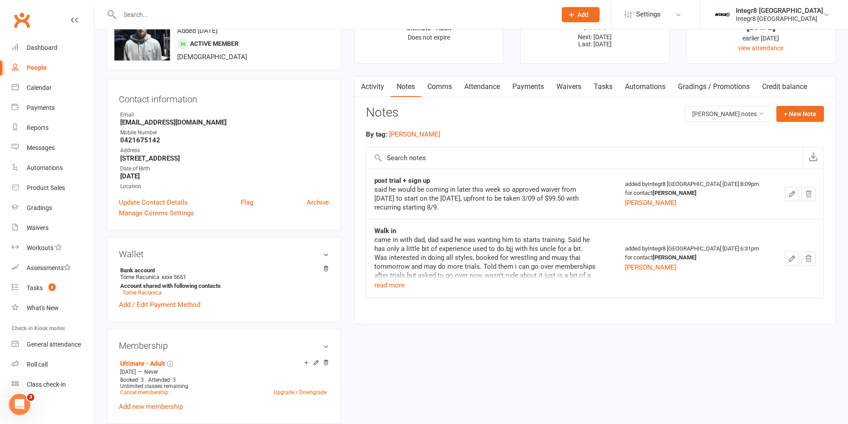
click at [383, 87] on link "Activity" at bounding box center [373, 87] width 36 height 20
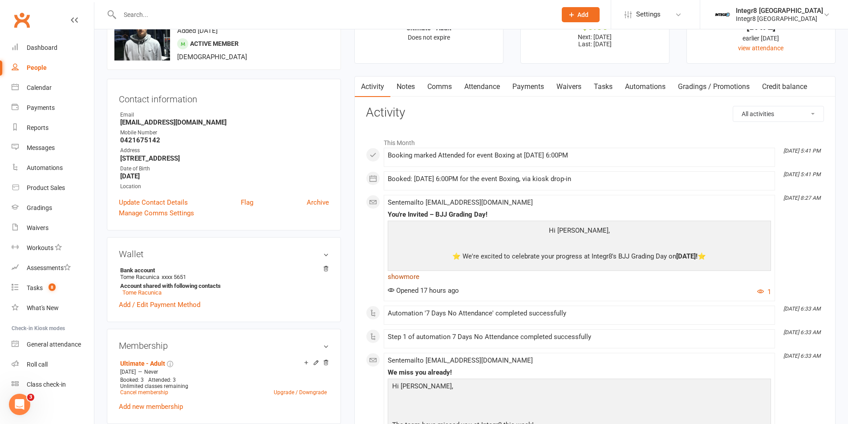
click at [414, 280] on link "show more" at bounding box center [579, 277] width 383 height 12
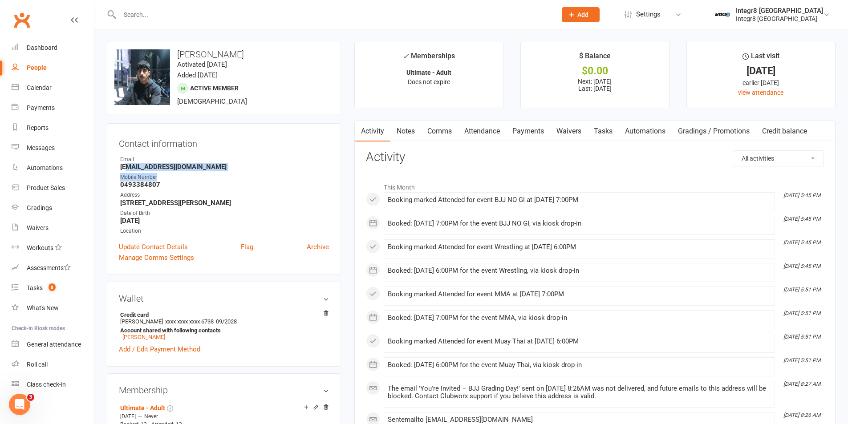
drag, startPoint x: 129, startPoint y: 167, endPoint x: 166, endPoint y: 172, distance: 37.3
click at [166, 172] on ul "Owner Email Christoforoaalec@gmail.com Mobile Number 0493384807 Address 33 derr…" at bounding box center [224, 195] width 210 height 80
click at [166, 167] on strong "[EMAIL_ADDRESS][DOMAIN_NAME]" at bounding box center [224, 167] width 209 height 8
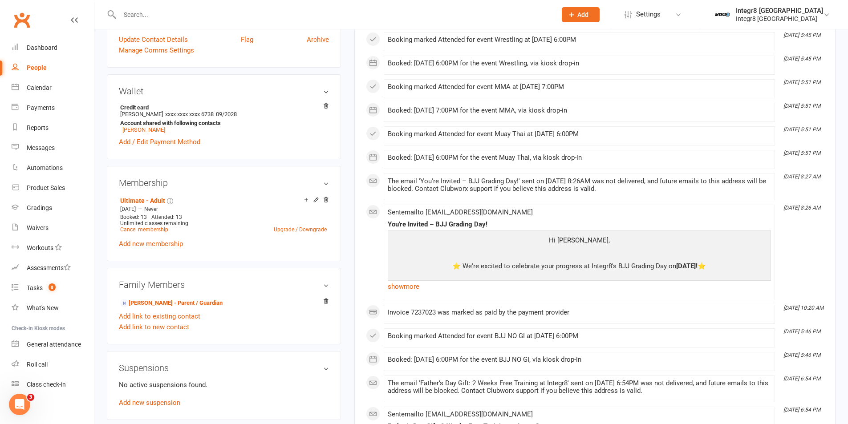
scroll to position [223, 0]
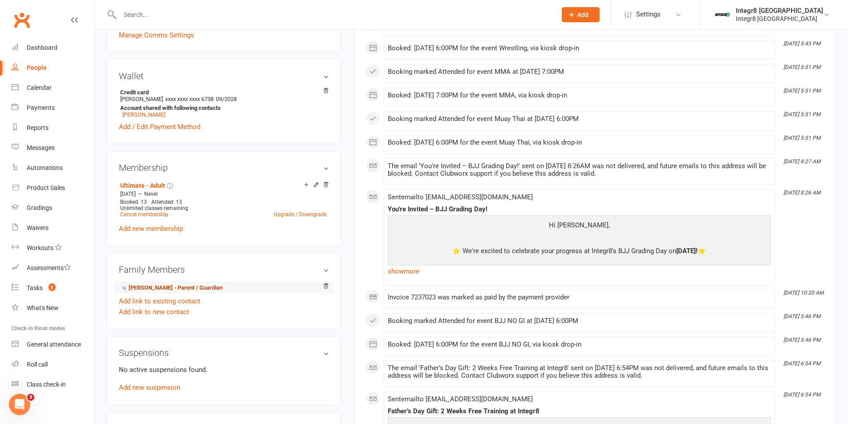
click at [173, 285] on link "Nick Christoforo - Parent / Guardian" at bounding box center [171, 288] width 102 height 9
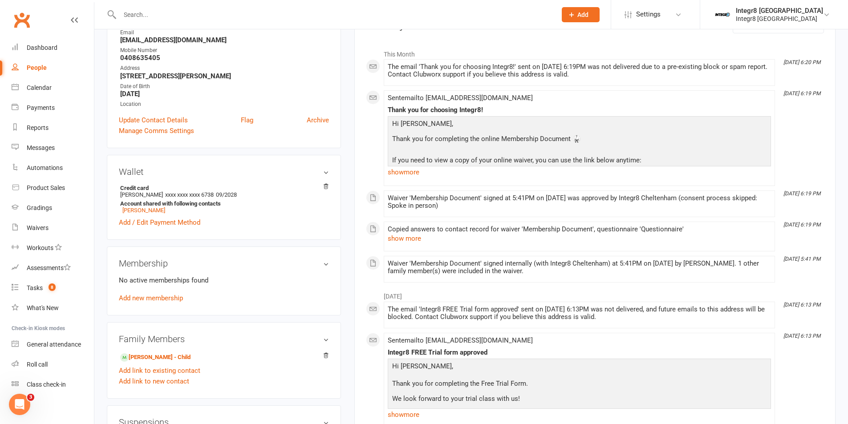
scroll to position [134, 0]
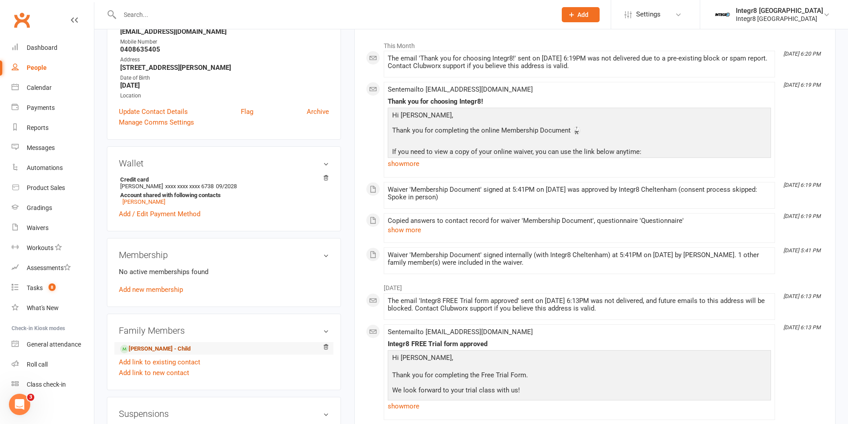
click at [153, 347] on link "Alec Christoforo - Child" at bounding box center [155, 349] width 70 height 9
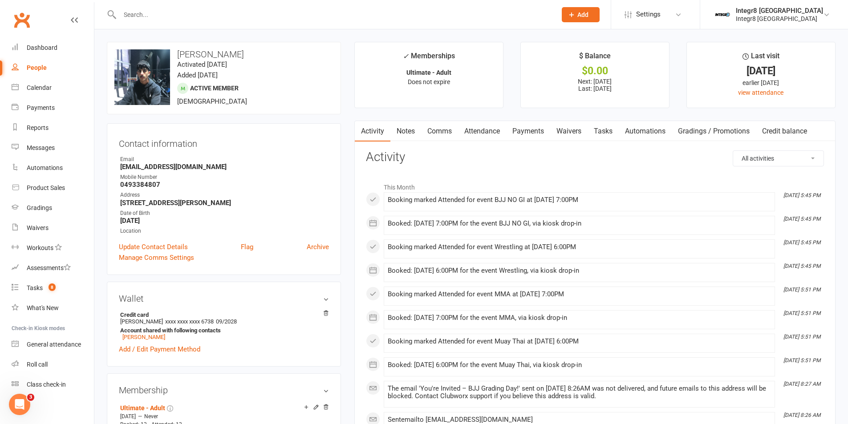
click at [409, 133] on link "Notes" at bounding box center [405, 131] width 31 height 20
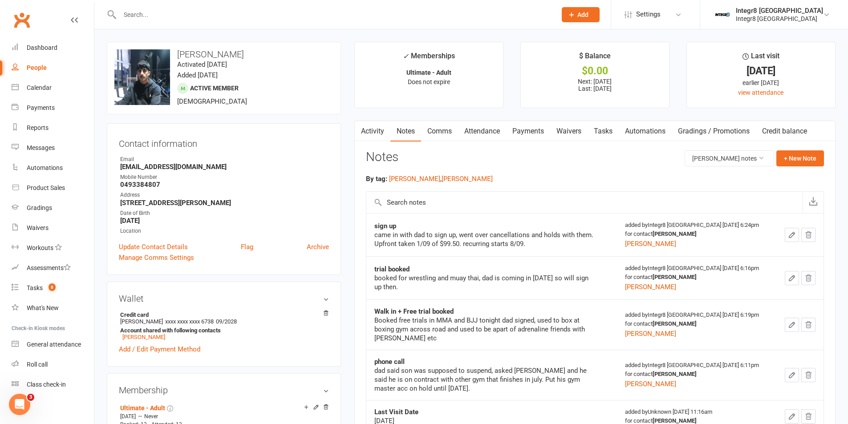
click at [376, 129] on link "Activity" at bounding box center [373, 131] width 36 height 20
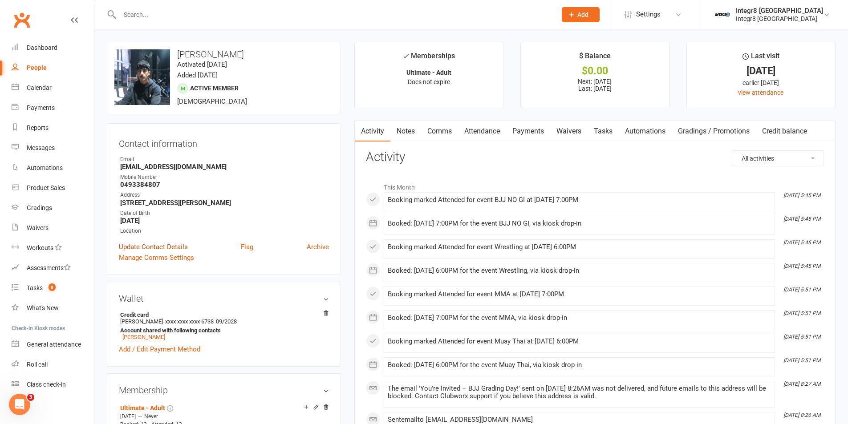
click at [167, 244] on link "Update Contact Details" at bounding box center [153, 247] width 69 height 11
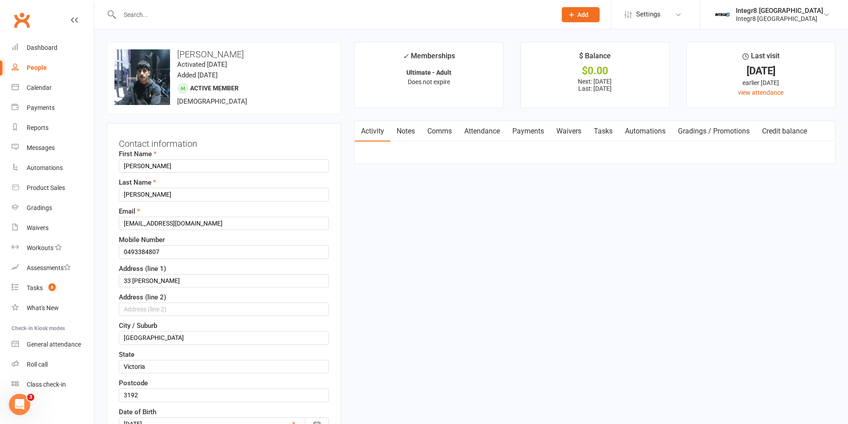
scroll to position [42, 0]
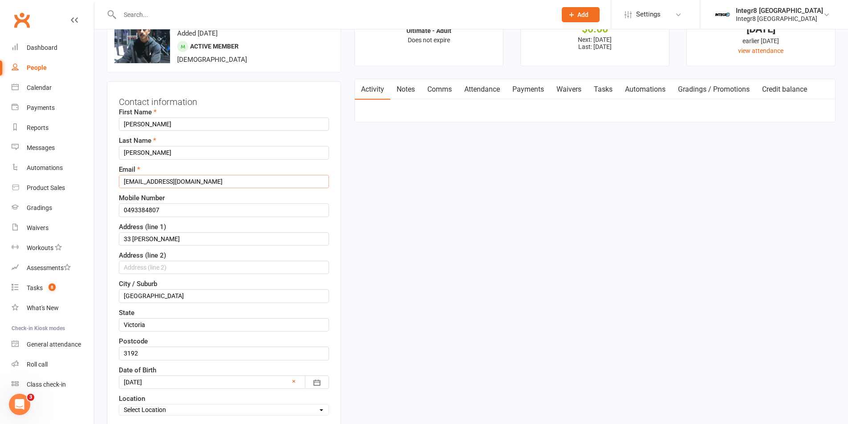
click at [158, 181] on input "Christoforoaalec@gmail.com" at bounding box center [224, 181] width 210 height 13
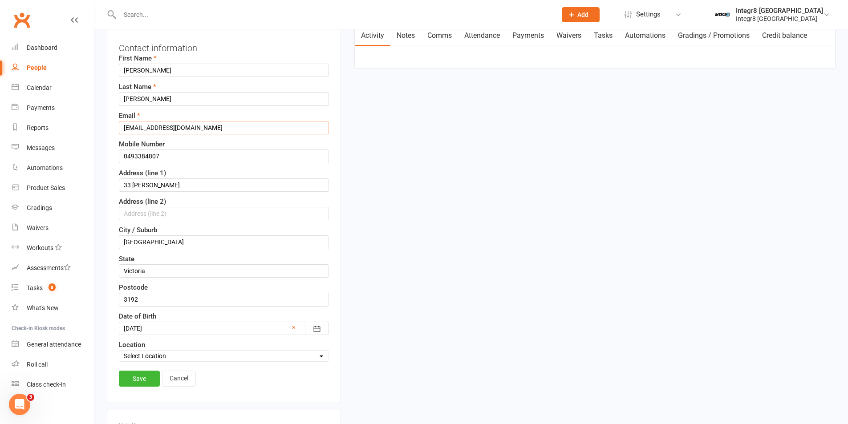
scroll to position [264, 0]
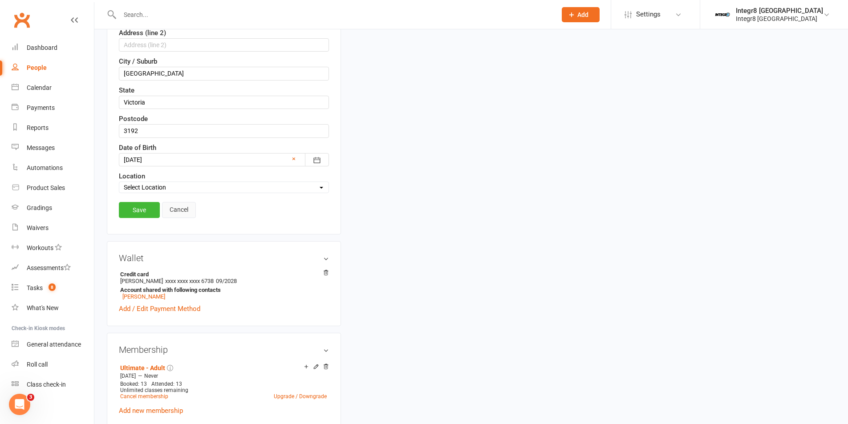
click at [184, 208] on link "Cancel" at bounding box center [179, 210] width 34 height 16
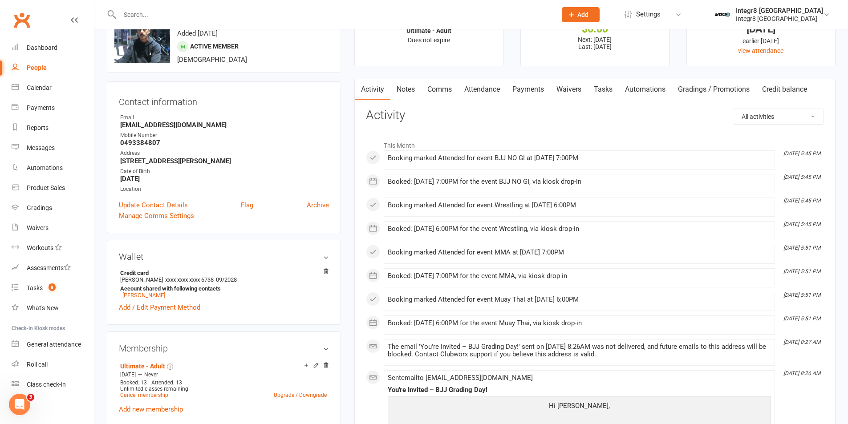
scroll to position [0, 0]
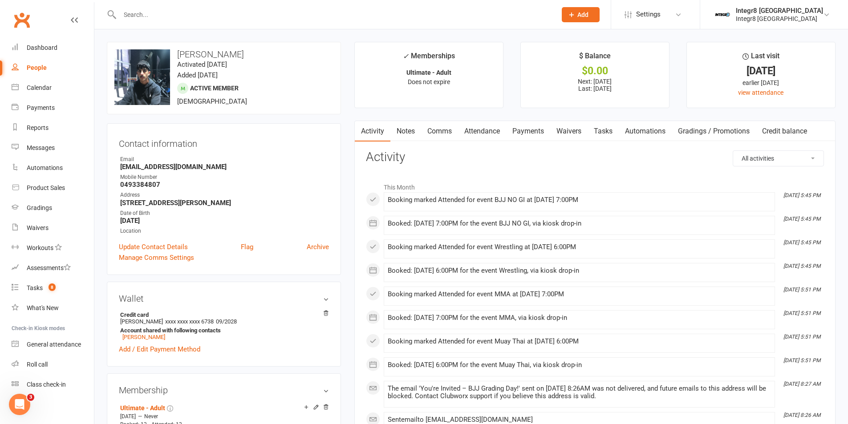
click at [417, 122] on link "Notes" at bounding box center [405, 131] width 31 height 20
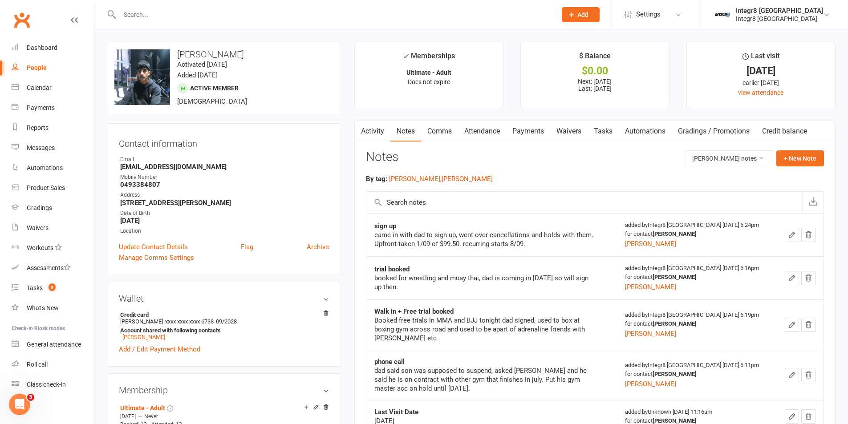
click at [380, 132] on link "Activity" at bounding box center [373, 131] width 36 height 20
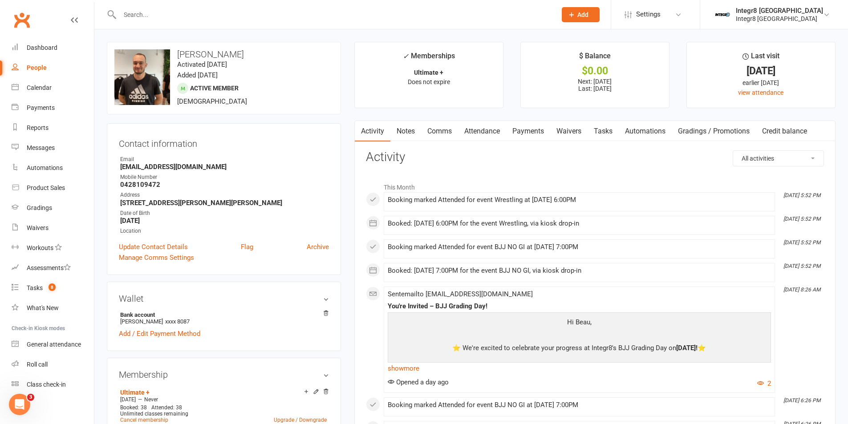
click at [404, 132] on link "Notes" at bounding box center [405, 131] width 31 height 20
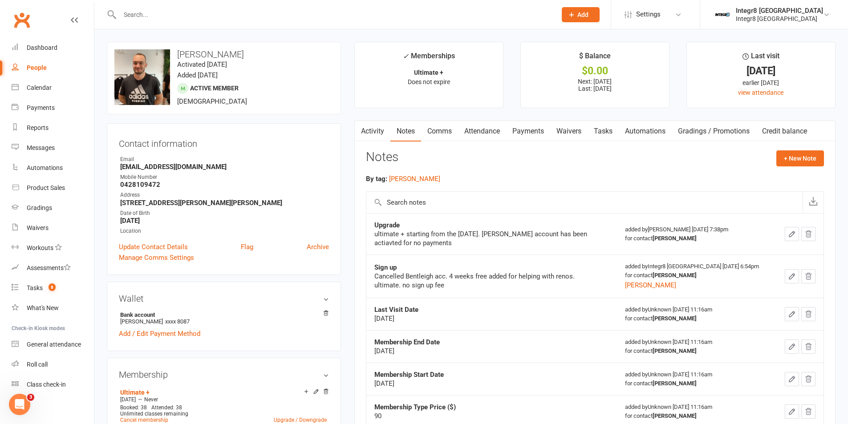
click at [372, 131] on link "Activity" at bounding box center [373, 131] width 36 height 20
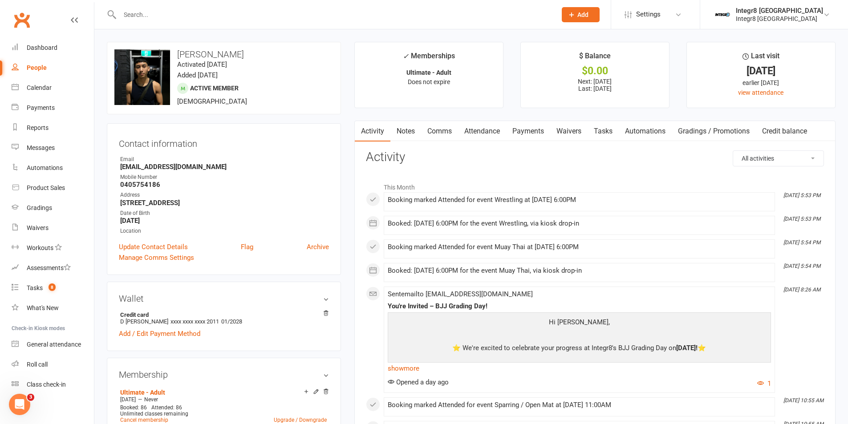
click at [414, 135] on link "Notes" at bounding box center [405, 131] width 31 height 20
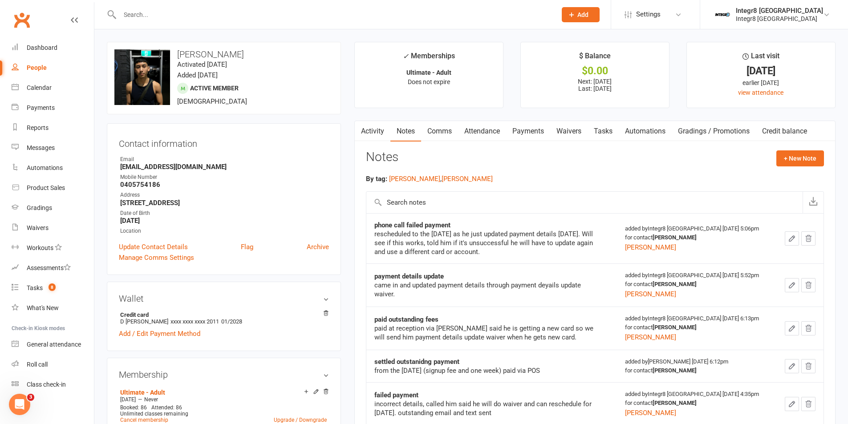
click at [373, 130] on link "Activity" at bounding box center [373, 131] width 36 height 20
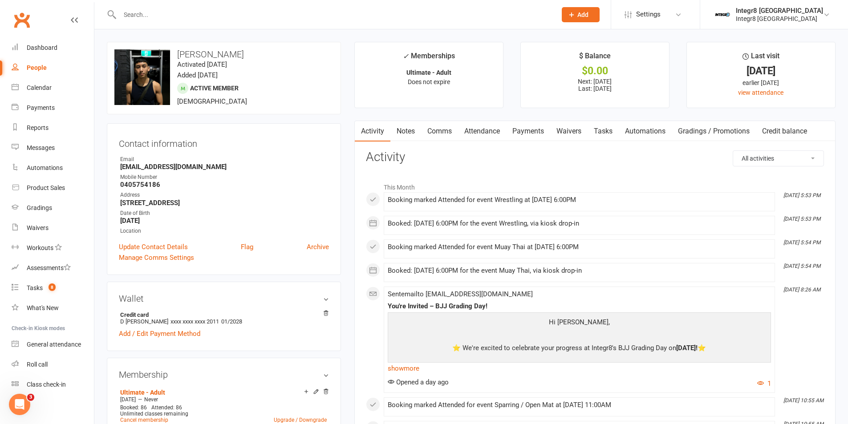
drag, startPoint x: 404, startPoint y: 127, endPoint x: 401, endPoint y: 137, distance: 9.9
click at [405, 128] on link "Notes" at bounding box center [405, 131] width 31 height 20
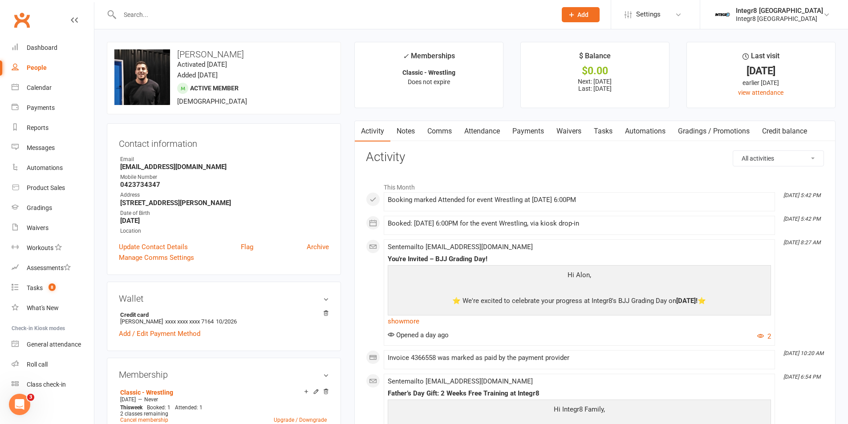
click at [481, 132] on link "Attendance" at bounding box center [482, 131] width 48 height 20
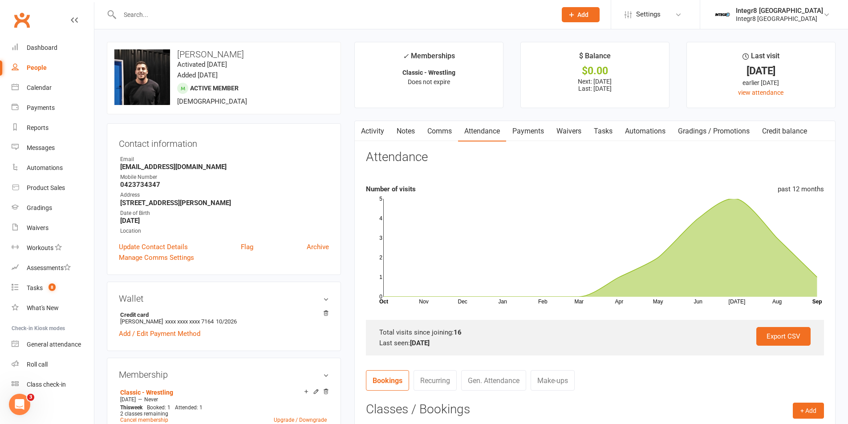
click at [411, 128] on link "Notes" at bounding box center [405, 131] width 31 height 20
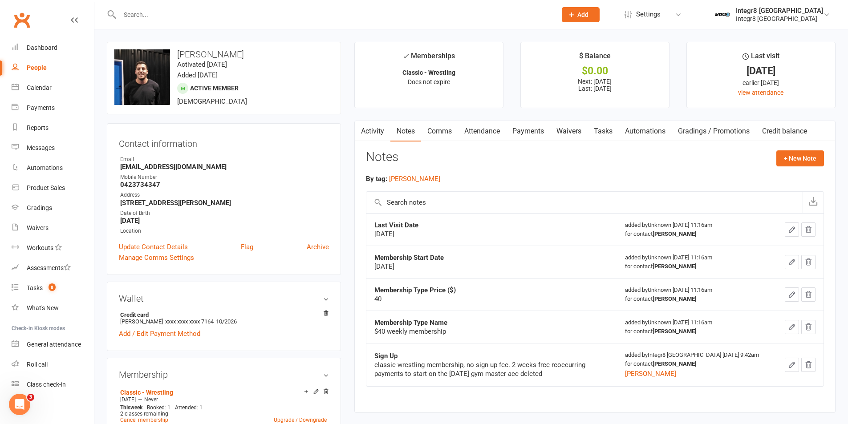
click at [380, 126] on link "Activity" at bounding box center [373, 131] width 36 height 20
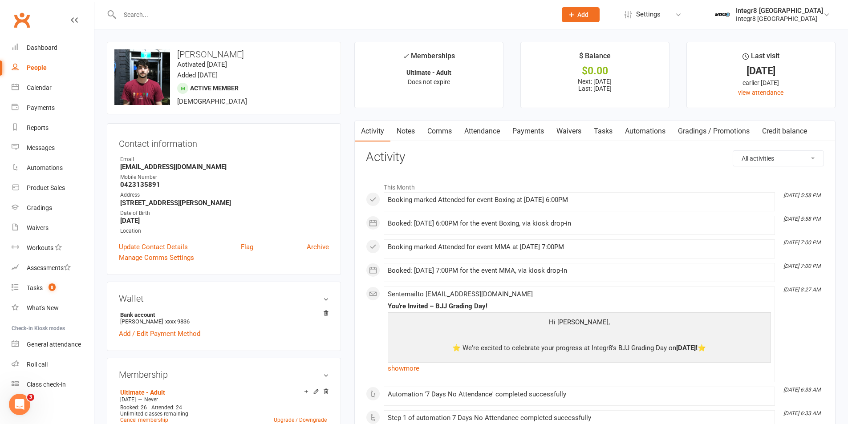
click at [481, 126] on link "Attendance" at bounding box center [482, 131] width 48 height 20
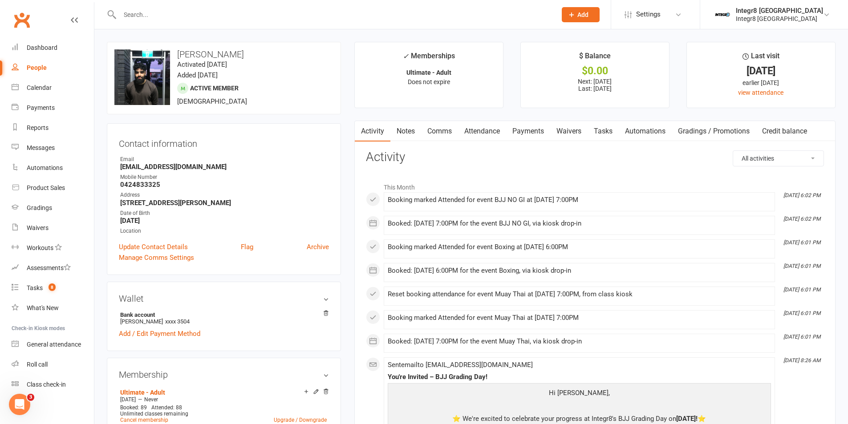
click at [402, 133] on link "Notes" at bounding box center [405, 131] width 31 height 20
